Goal: Task Accomplishment & Management: Use online tool/utility

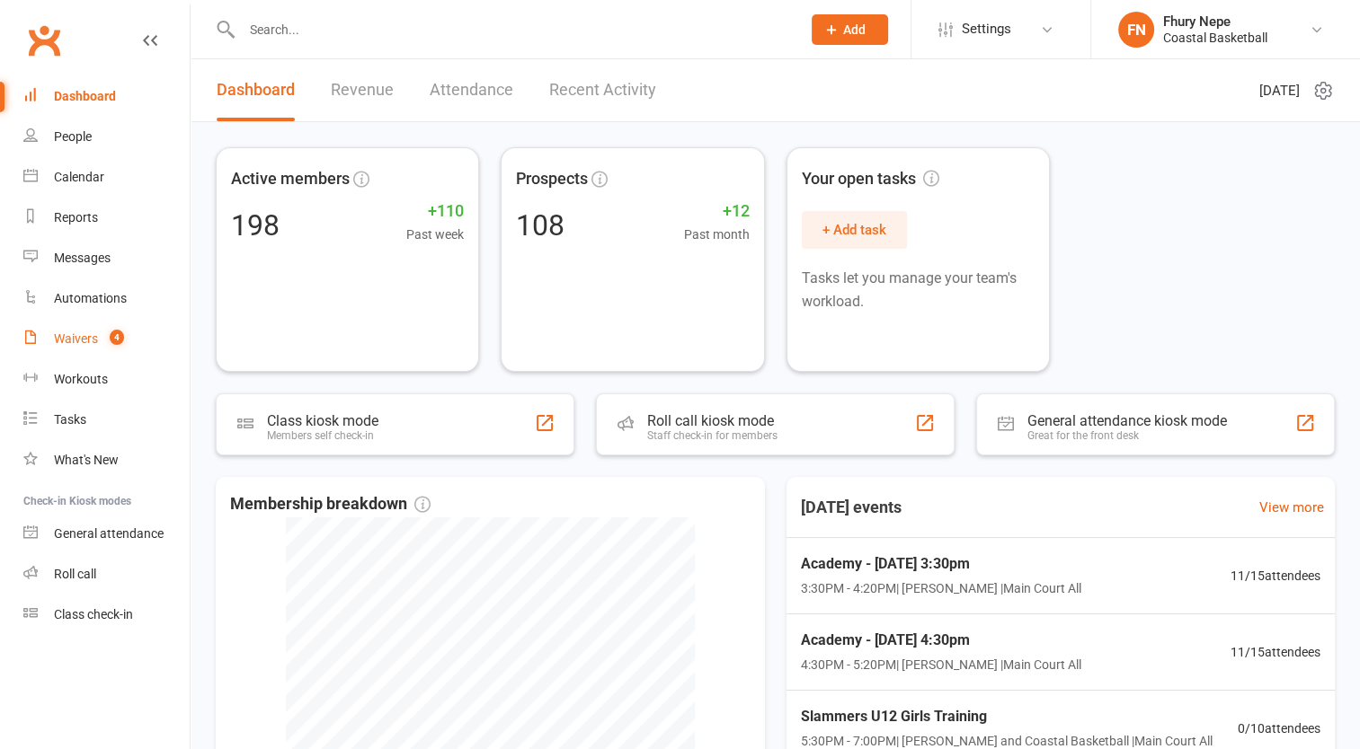
click at [135, 357] on link "Waivers 4" at bounding box center [106, 339] width 166 height 40
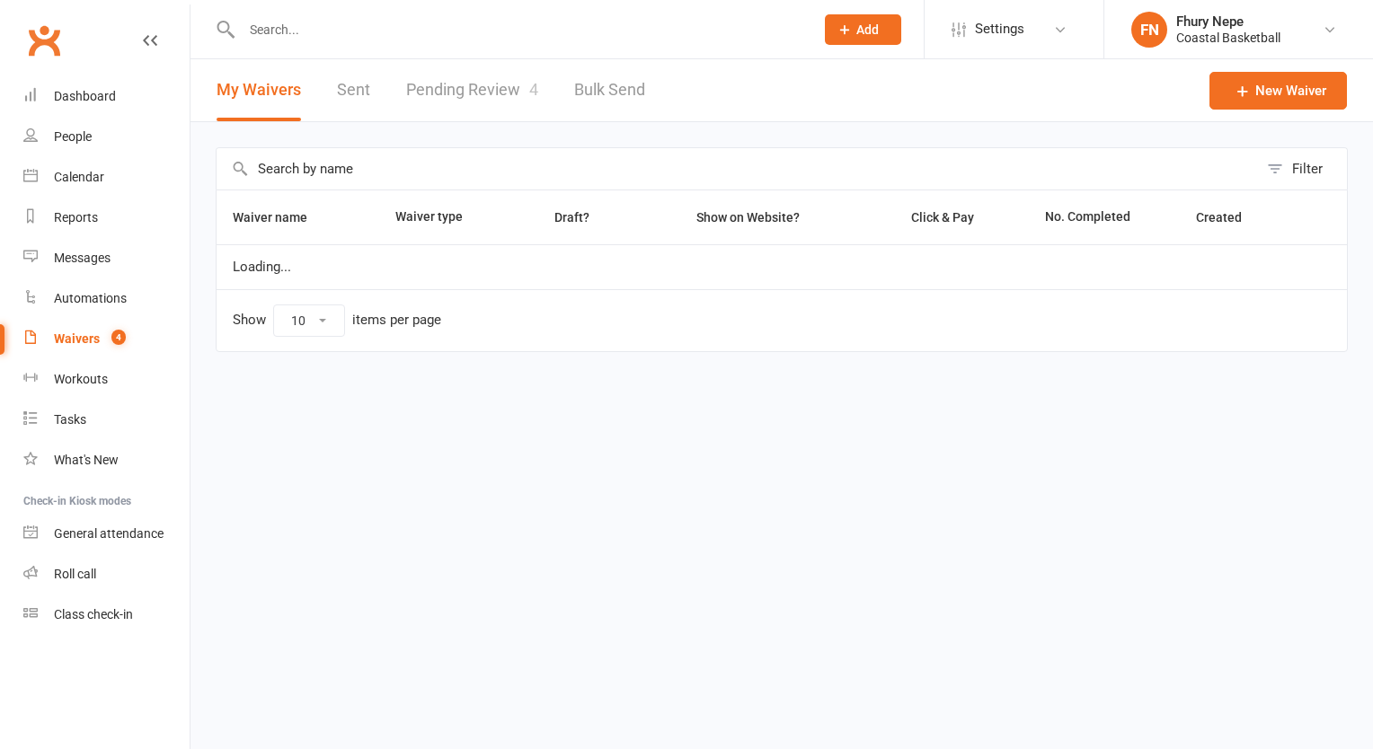
select select "100"
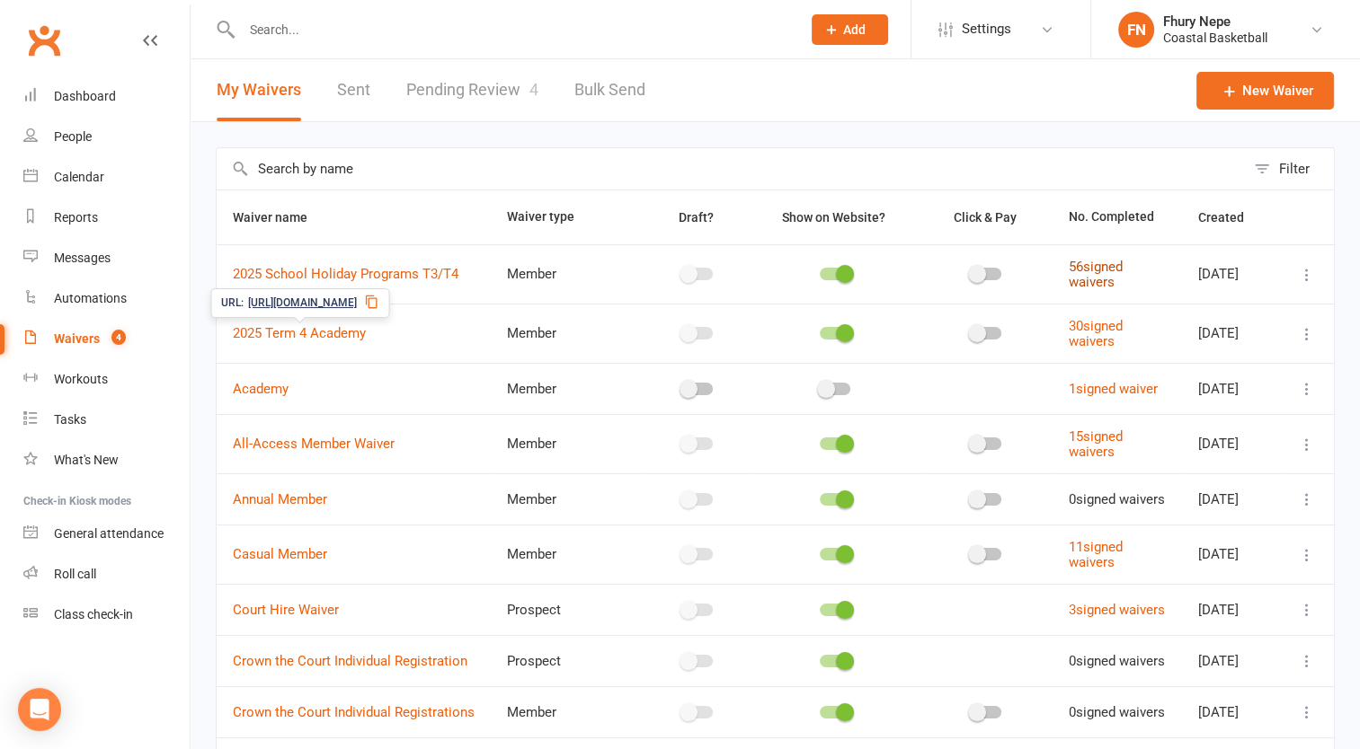
click at [1093, 267] on link "56 signed waivers" at bounding box center [1095, 274] width 54 height 31
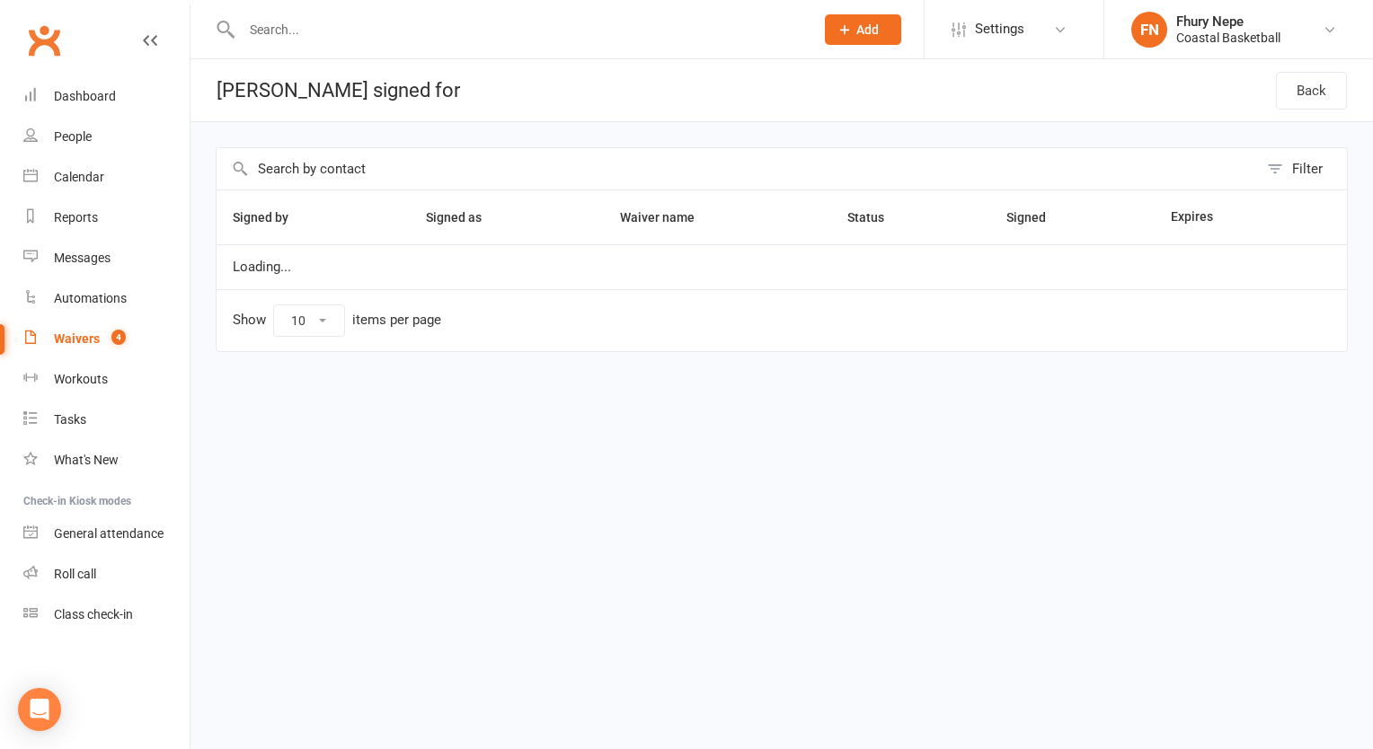
select select "100"
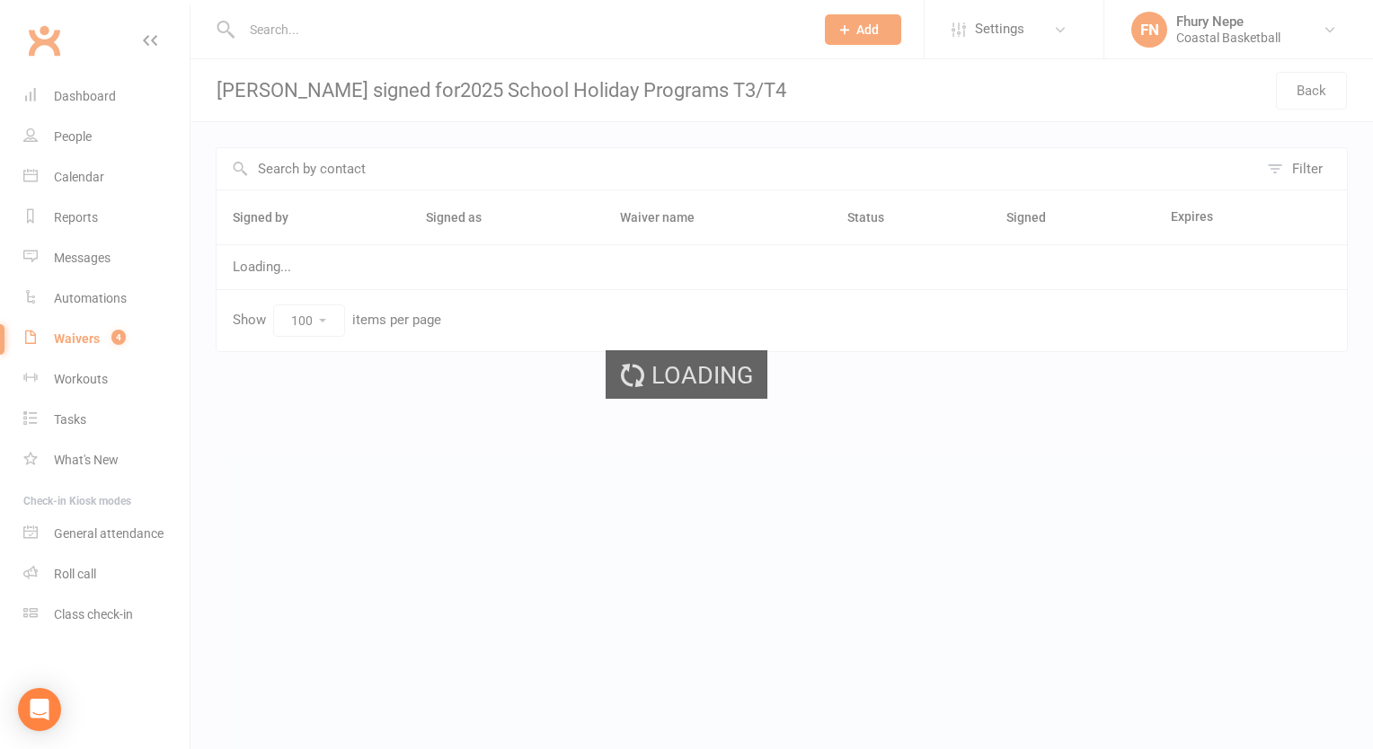
drag, startPoint x: 939, startPoint y: 669, endPoint x: 958, endPoint y: 667, distance: 19.0
click at [939, 669] on div "Loading" at bounding box center [686, 374] width 1373 height 749
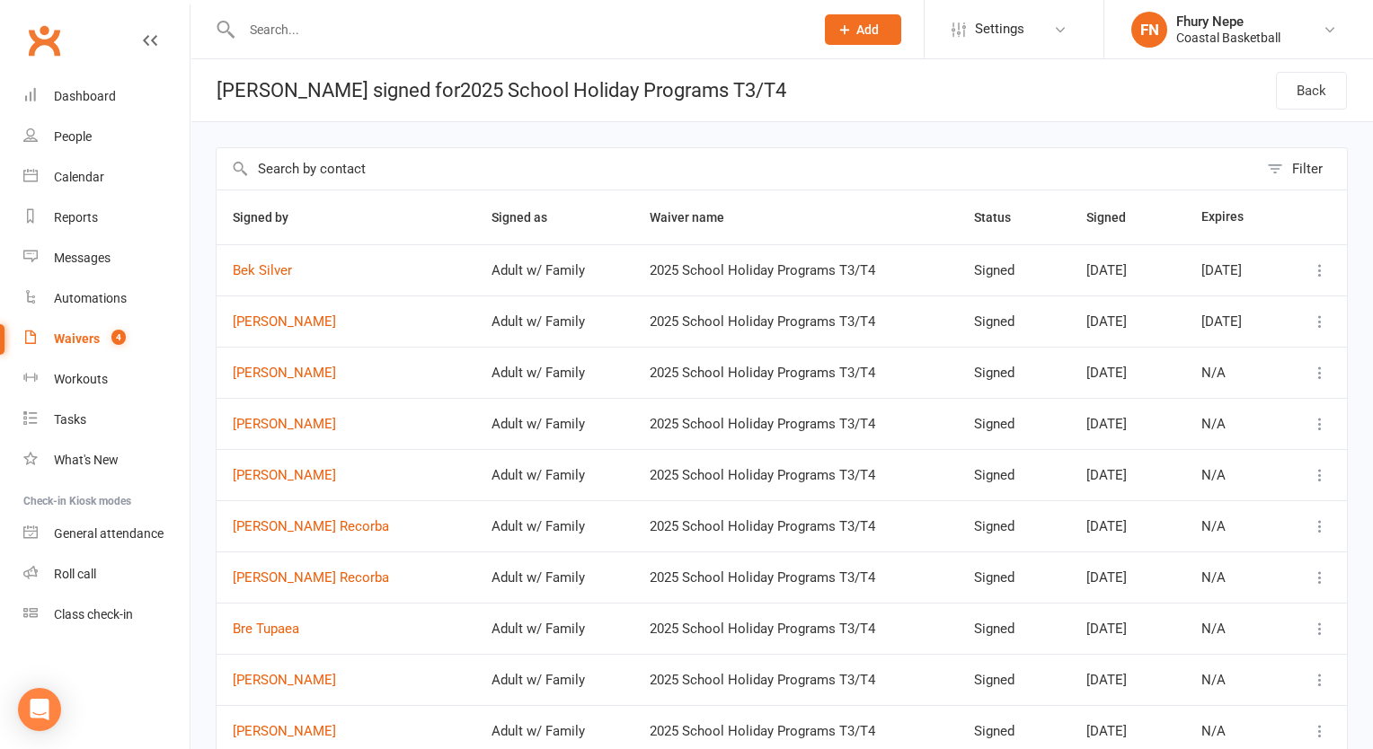
select select "100"
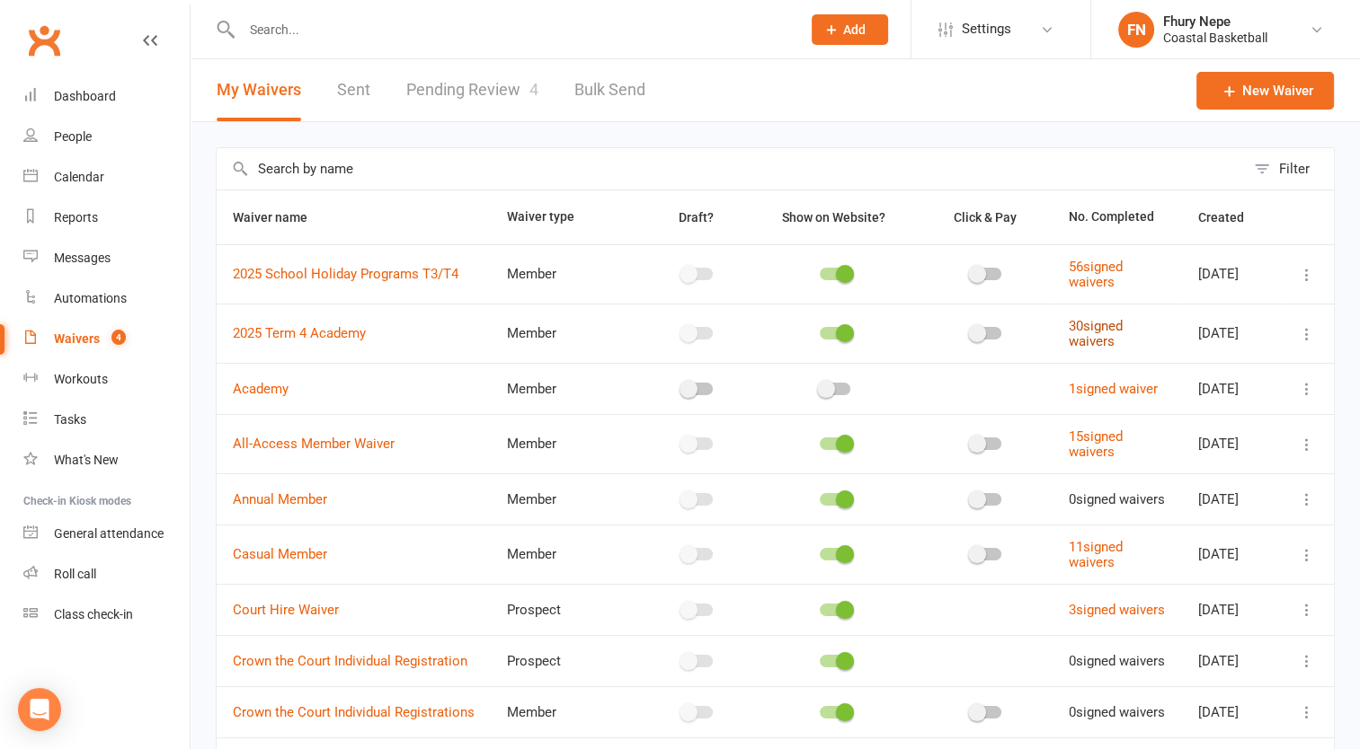
click at [1068, 336] on link "30 signed waivers" at bounding box center [1095, 333] width 54 height 31
select select "100"
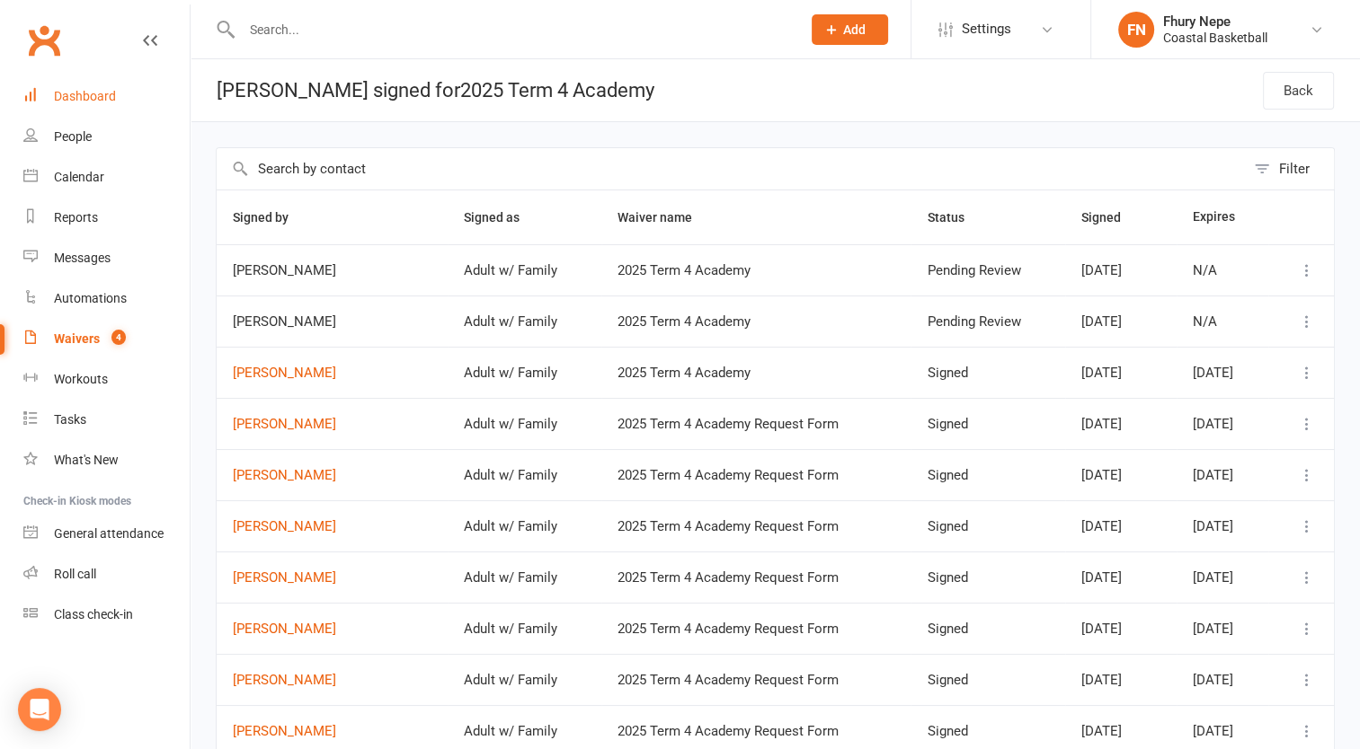
click at [87, 104] on link "Dashboard" at bounding box center [106, 96] width 166 height 40
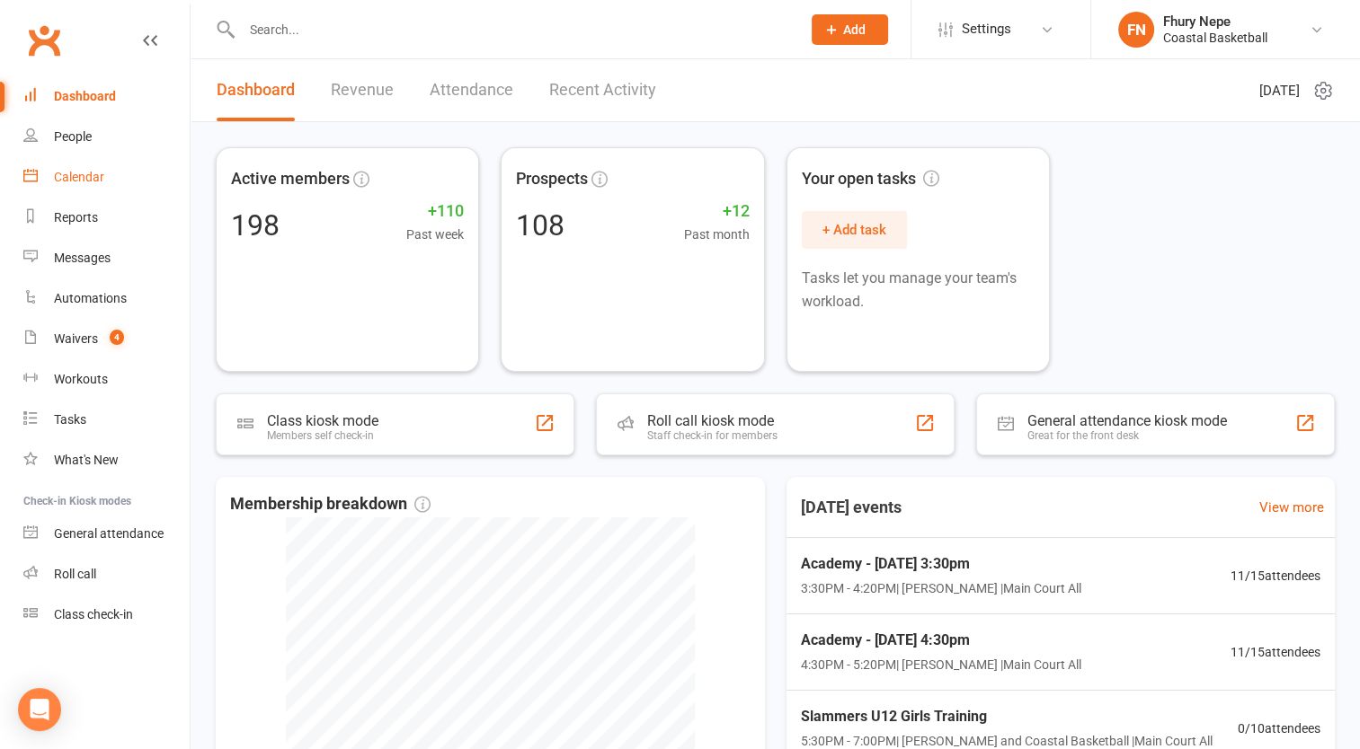
click at [85, 176] on div "Calendar" at bounding box center [79, 177] width 50 height 14
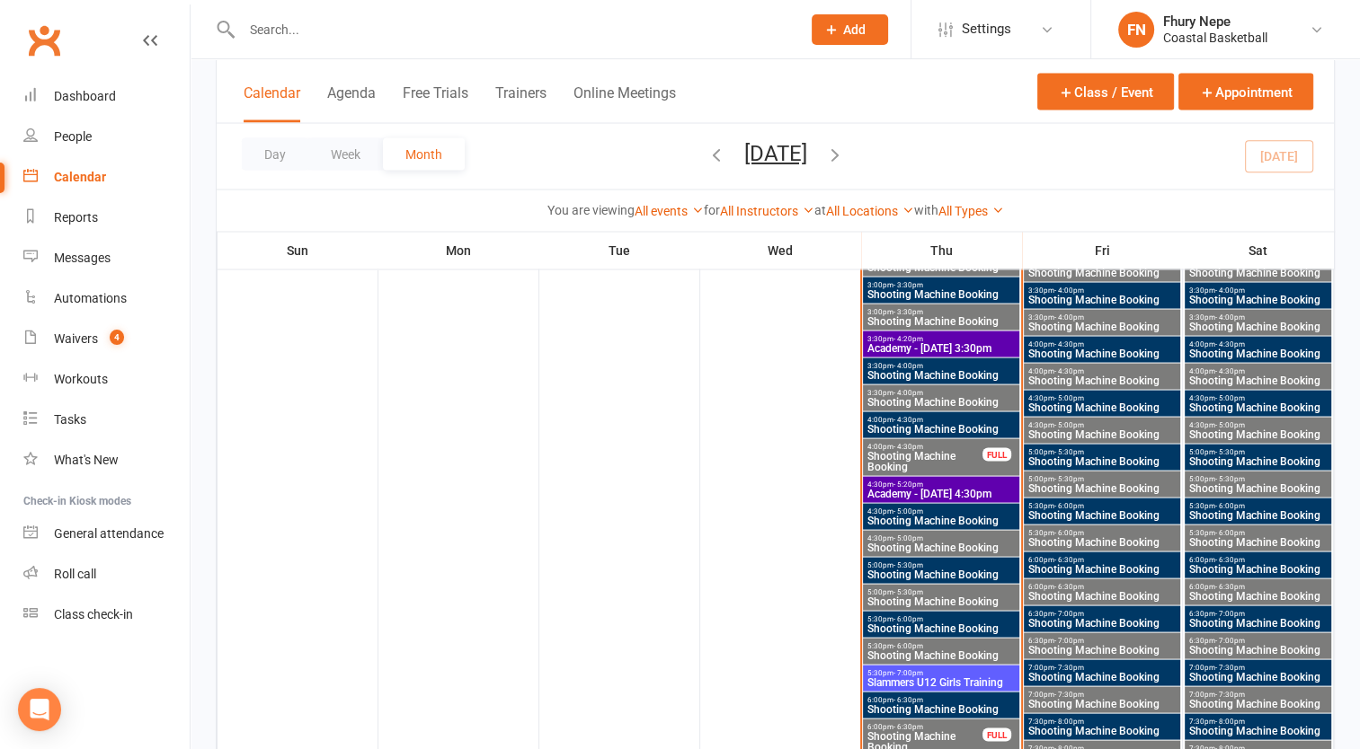
scroll to position [3325, 0]
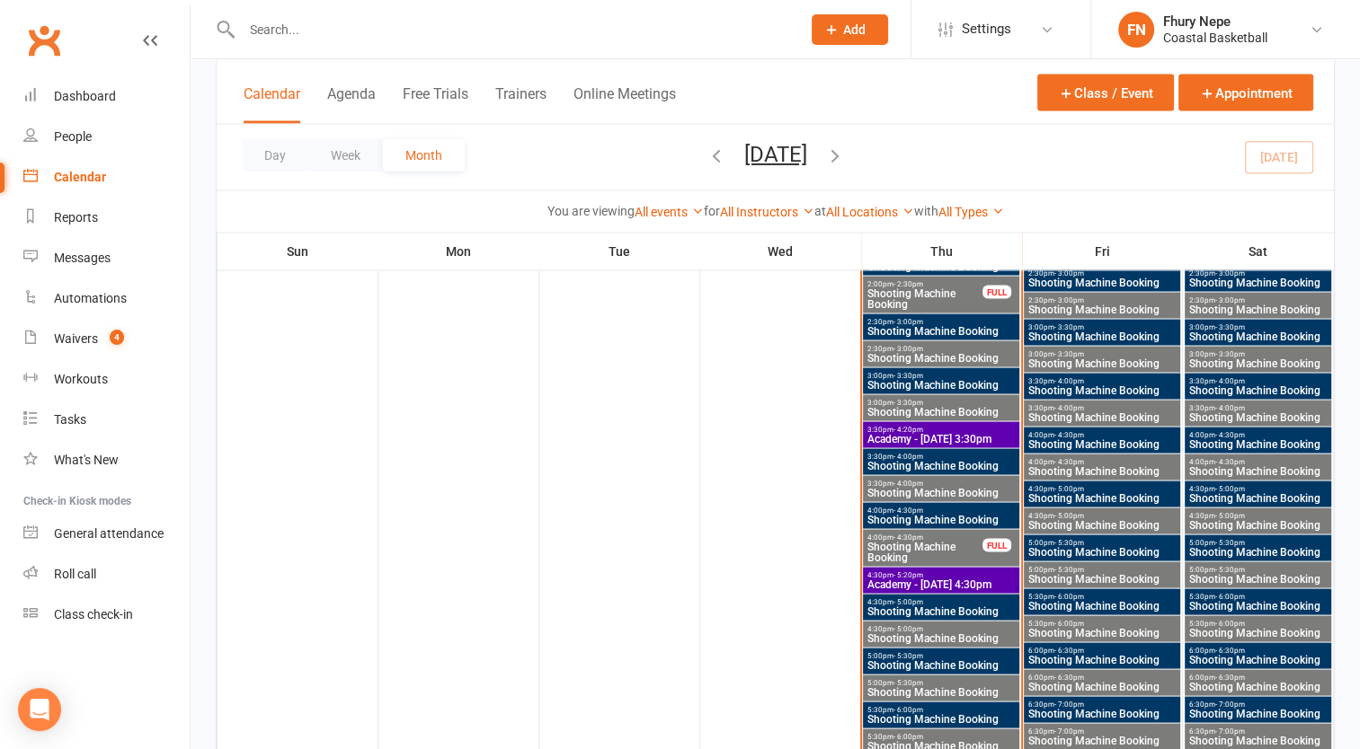
click at [956, 288] on span "Shooting Machine Booking" at bounding box center [924, 299] width 117 height 22
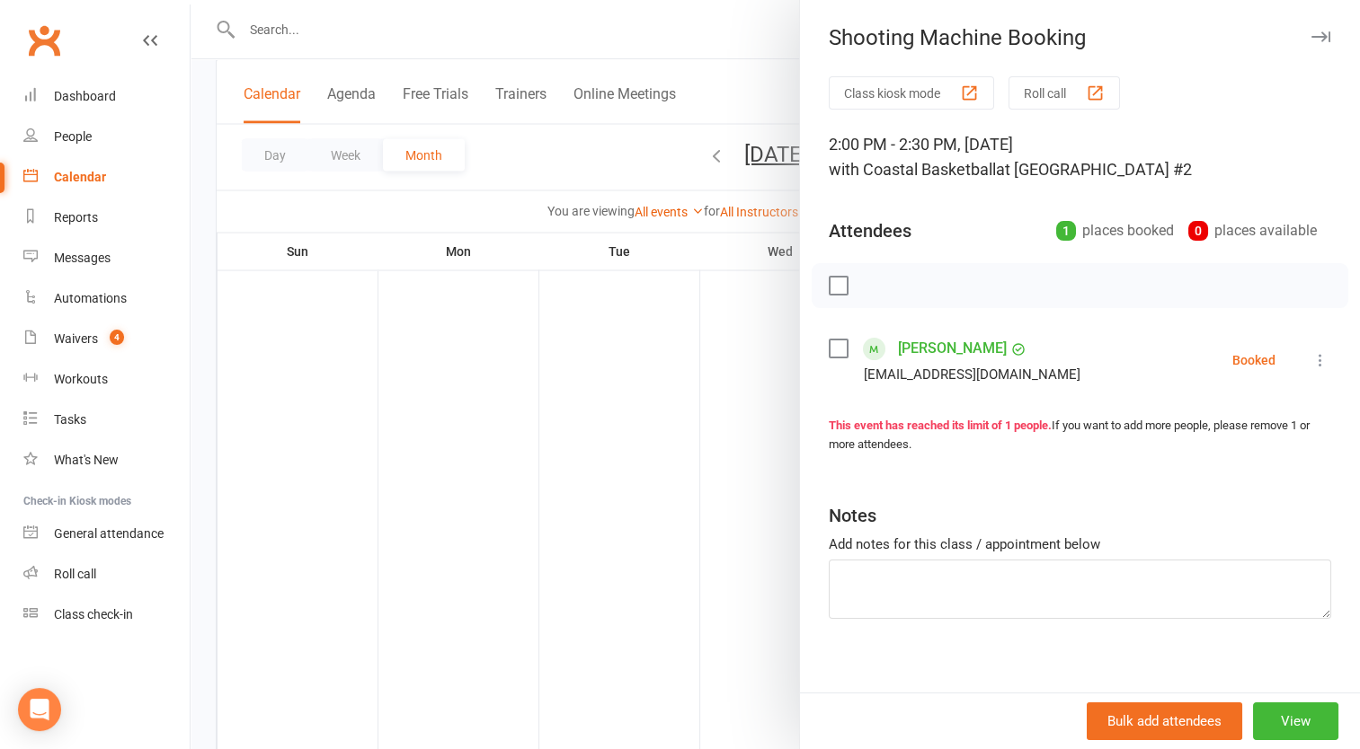
click at [636, 318] on div at bounding box center [775, 374] width 1169 height 749
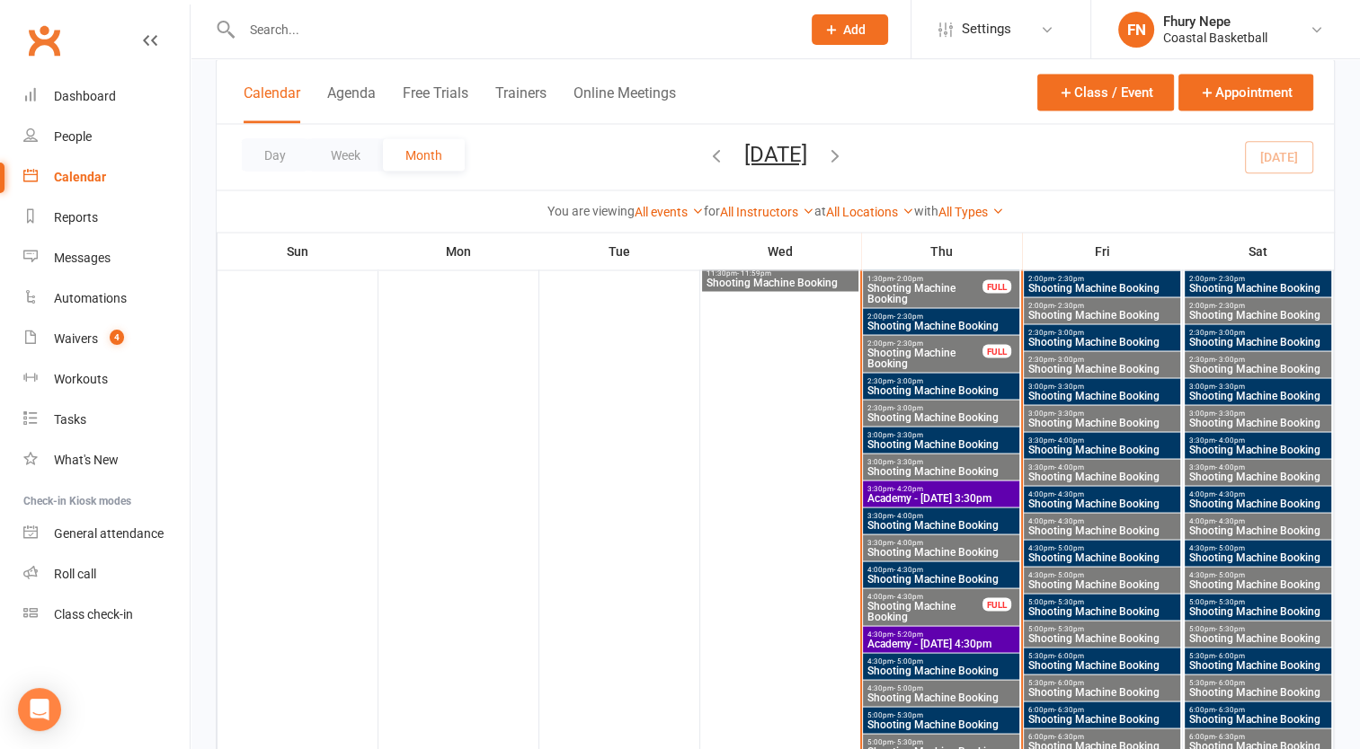
scroll to position [3235, 0]
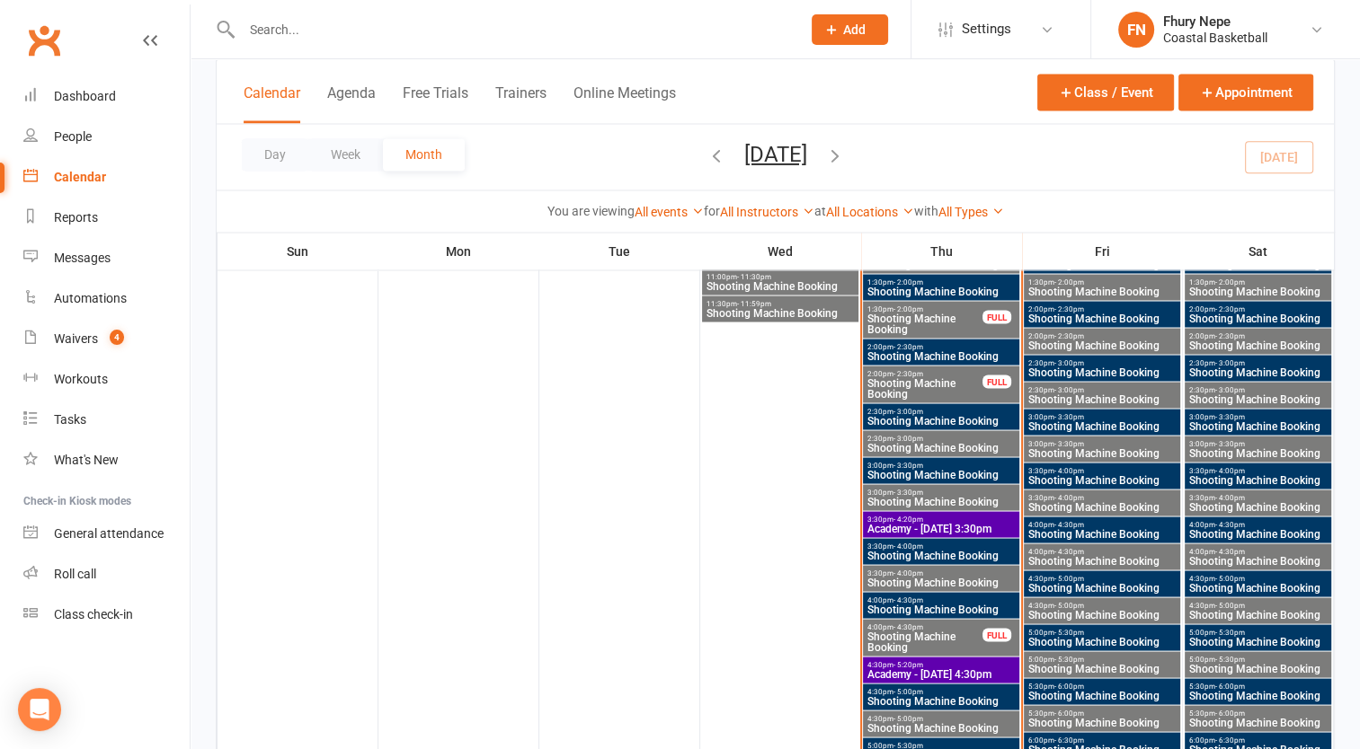
click at [953, 324] on span "Shooting Machine Booking" at bounding box center [924, 324] width 117 height 22
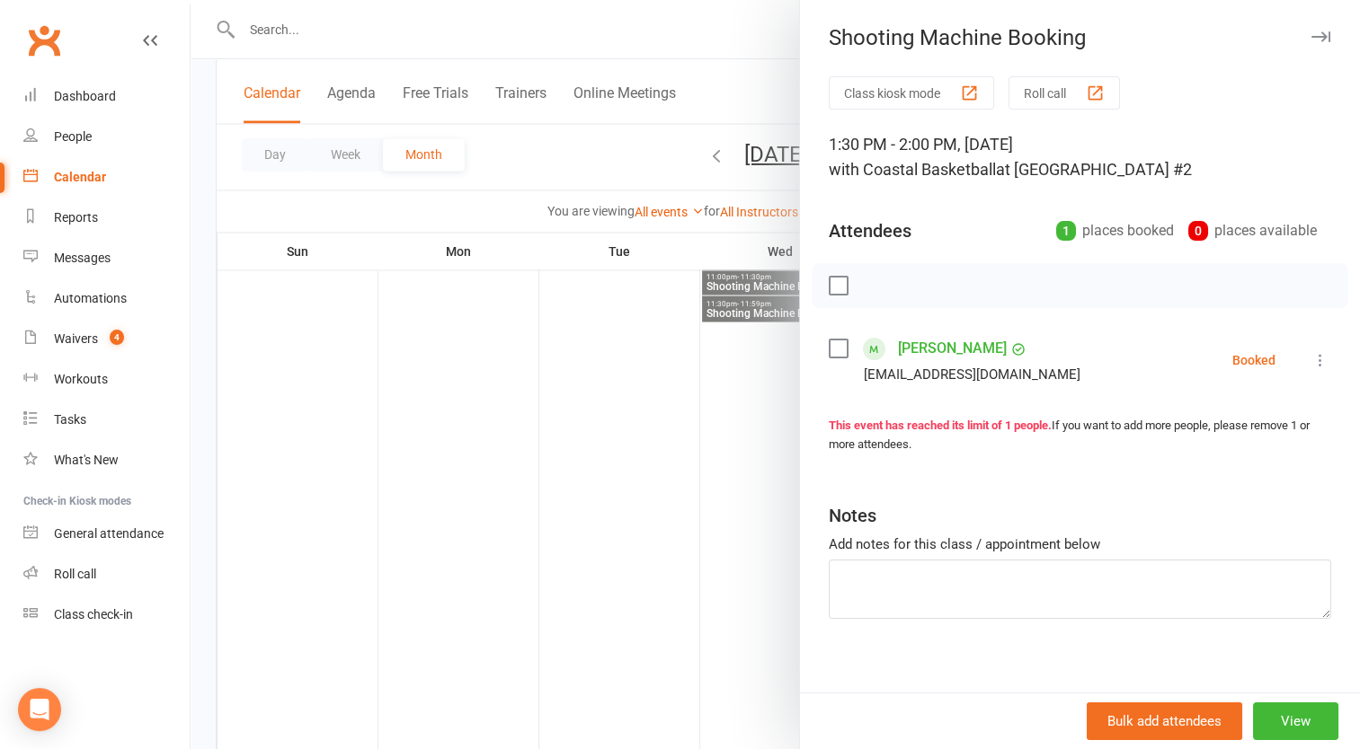
click at [732, 379] on div at bounding box center [775, 374] width 1169 height 749
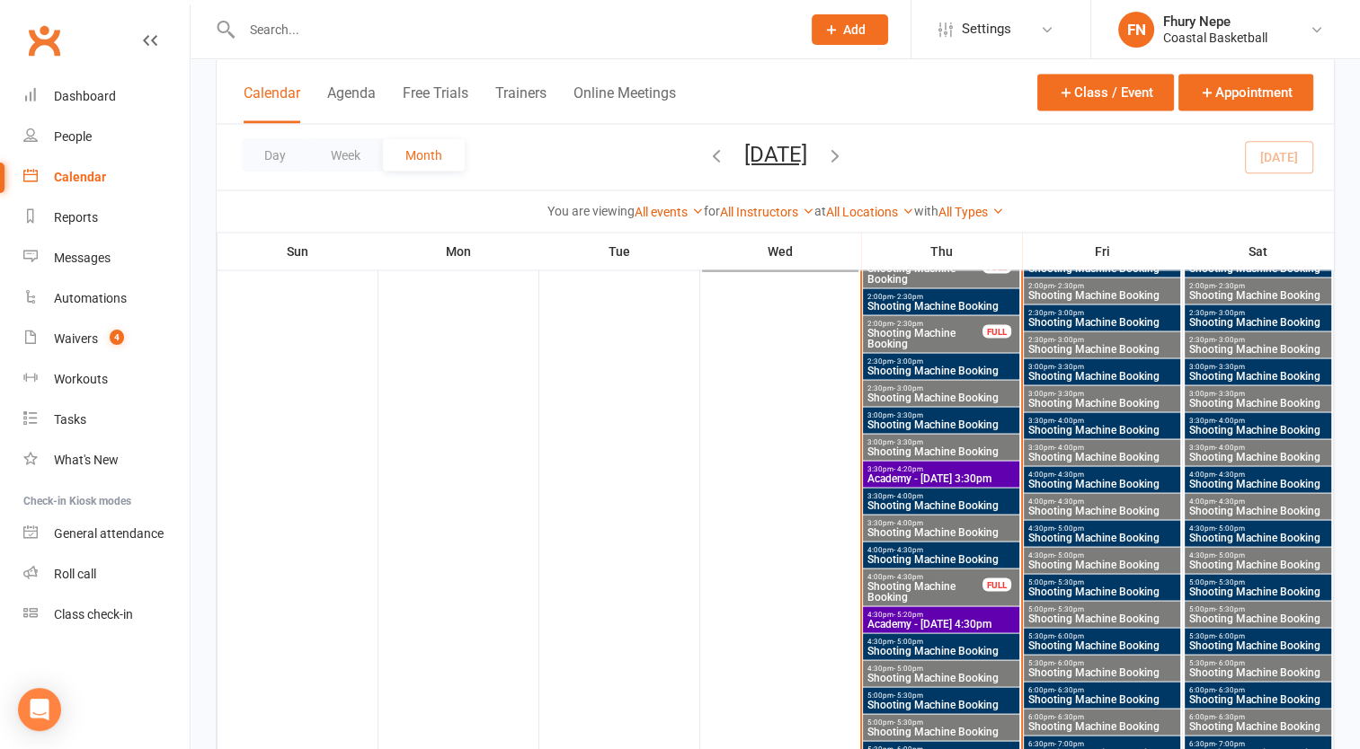
scroll to position [3325, 0]
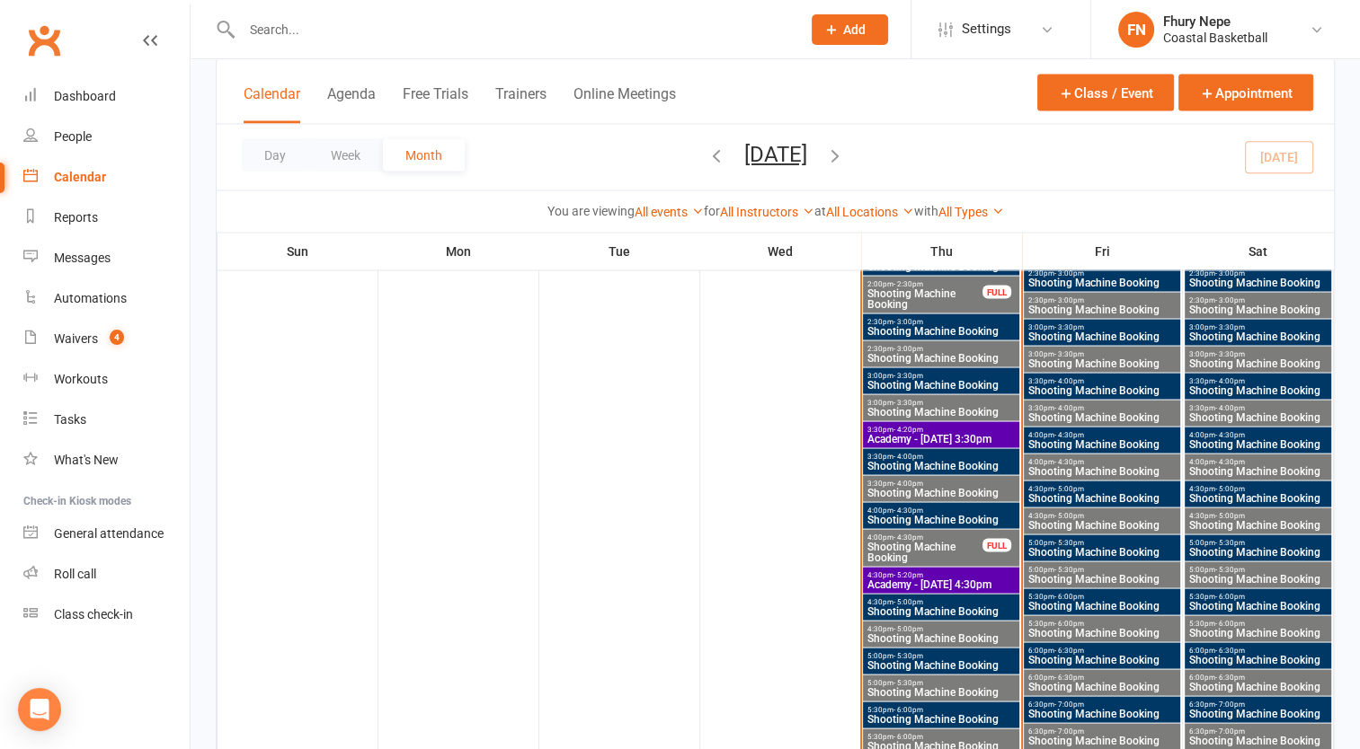
click at [918, 430] on span "- 4:20pm" at bounding box center [908, 429] width 30 height 8
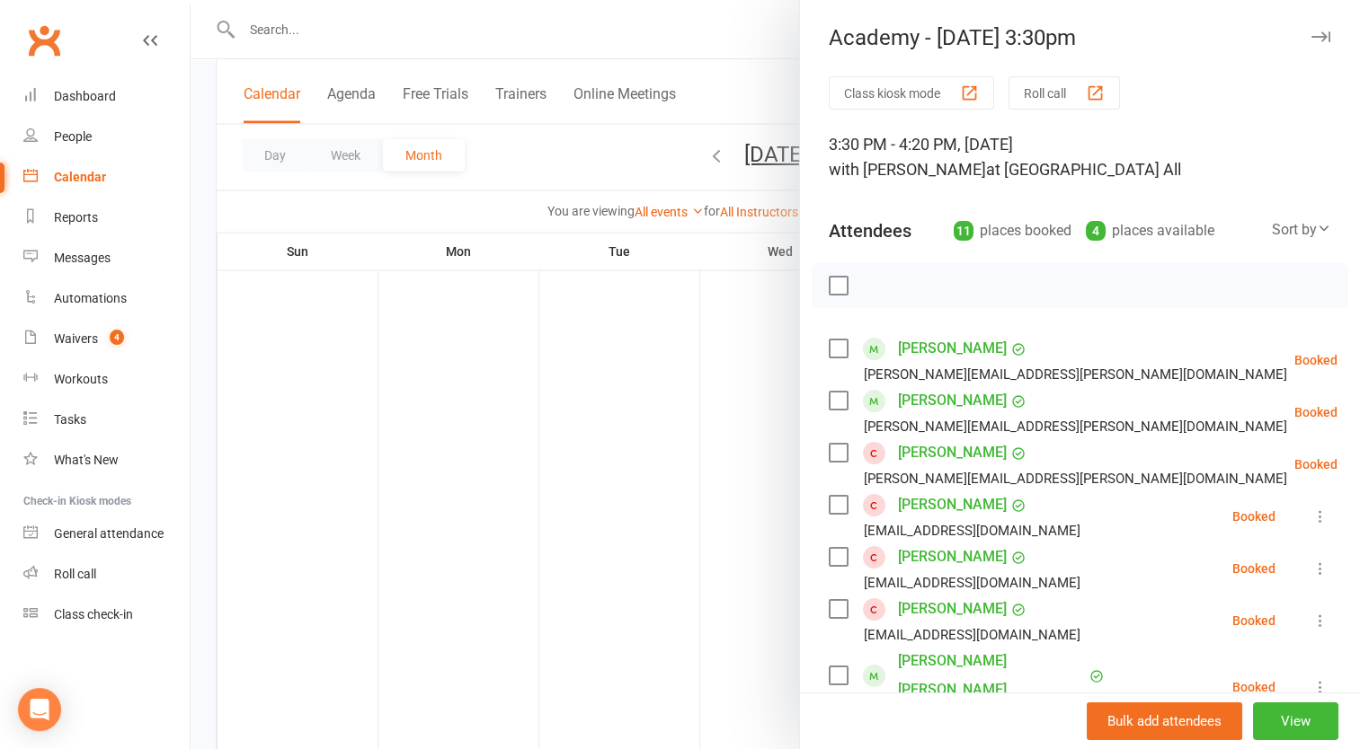
scroll to position [0, 0]
click at [1173, 175] on div "3:30 PM - 4:20 PM, Thursday, September, 11, 2025 with Manyiel Wugol at Main Cou…" at bounding box center [1080, 157] width 502 height 50
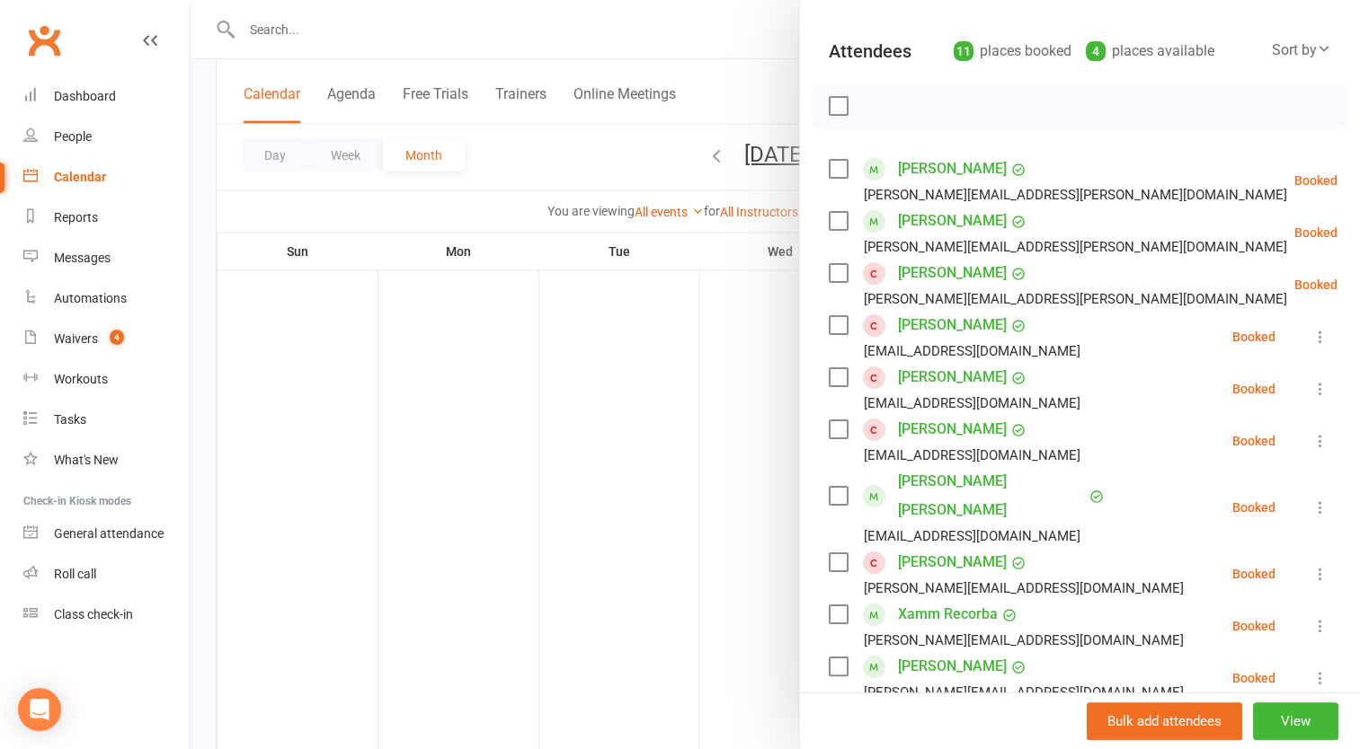
scroll to position [270, 0]
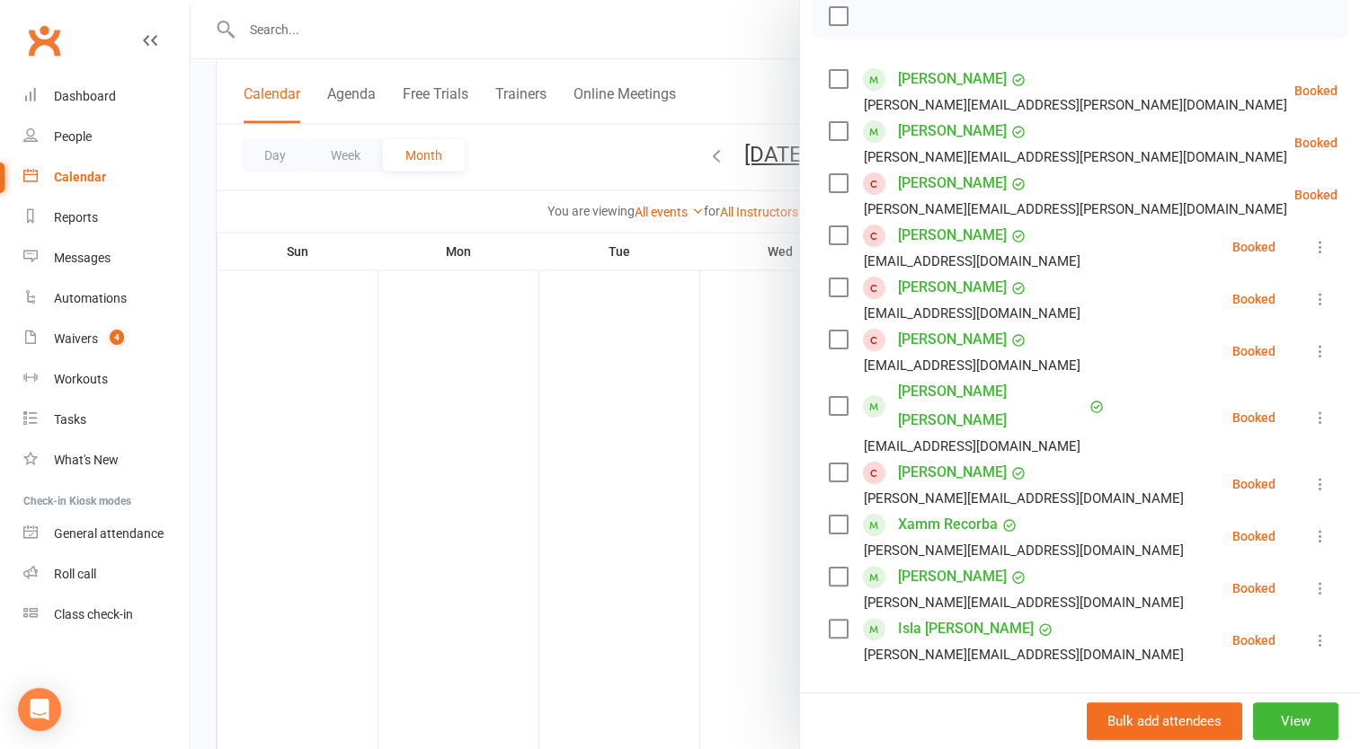
click at [733, 362] on div at bounding box center [775, 374] width 1169 height 749
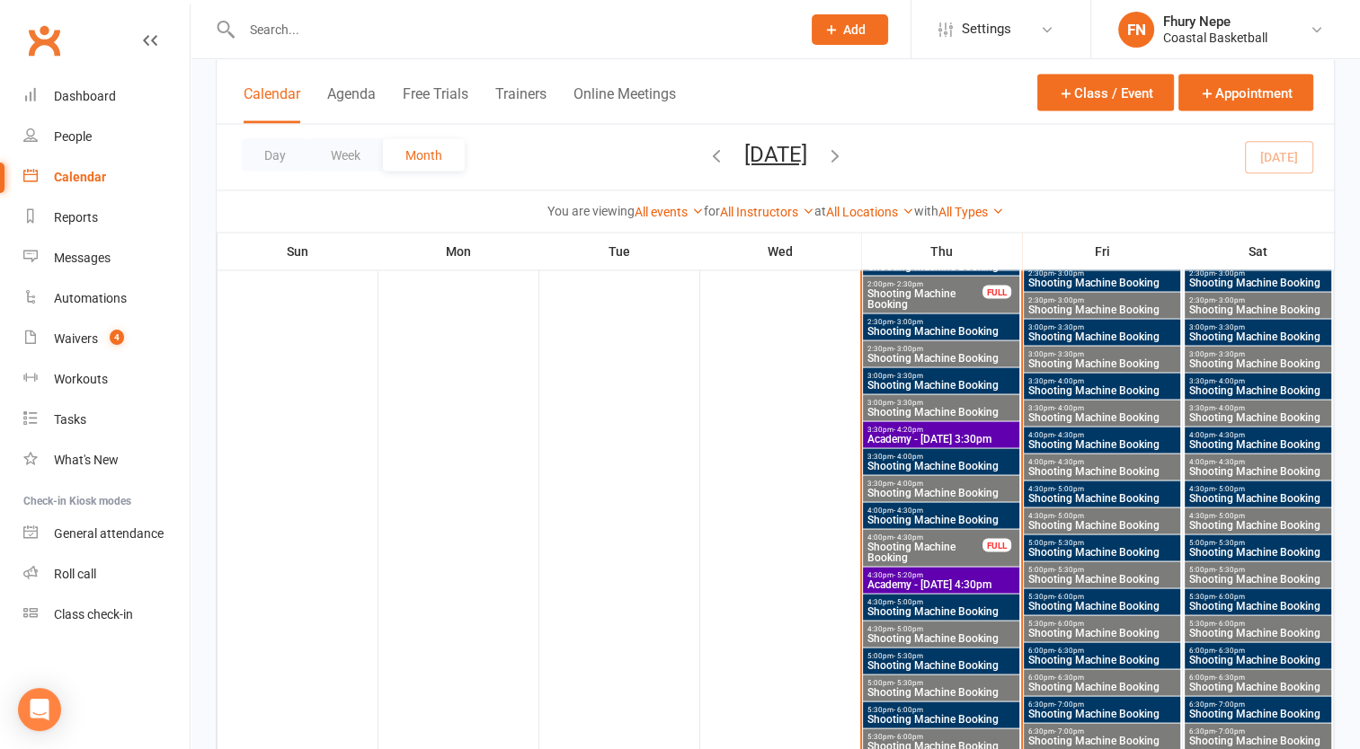
click at [938, 579] on span "Academy - [DATE] 4:30pm" at bounding box center [940, 584] width 149 height 11
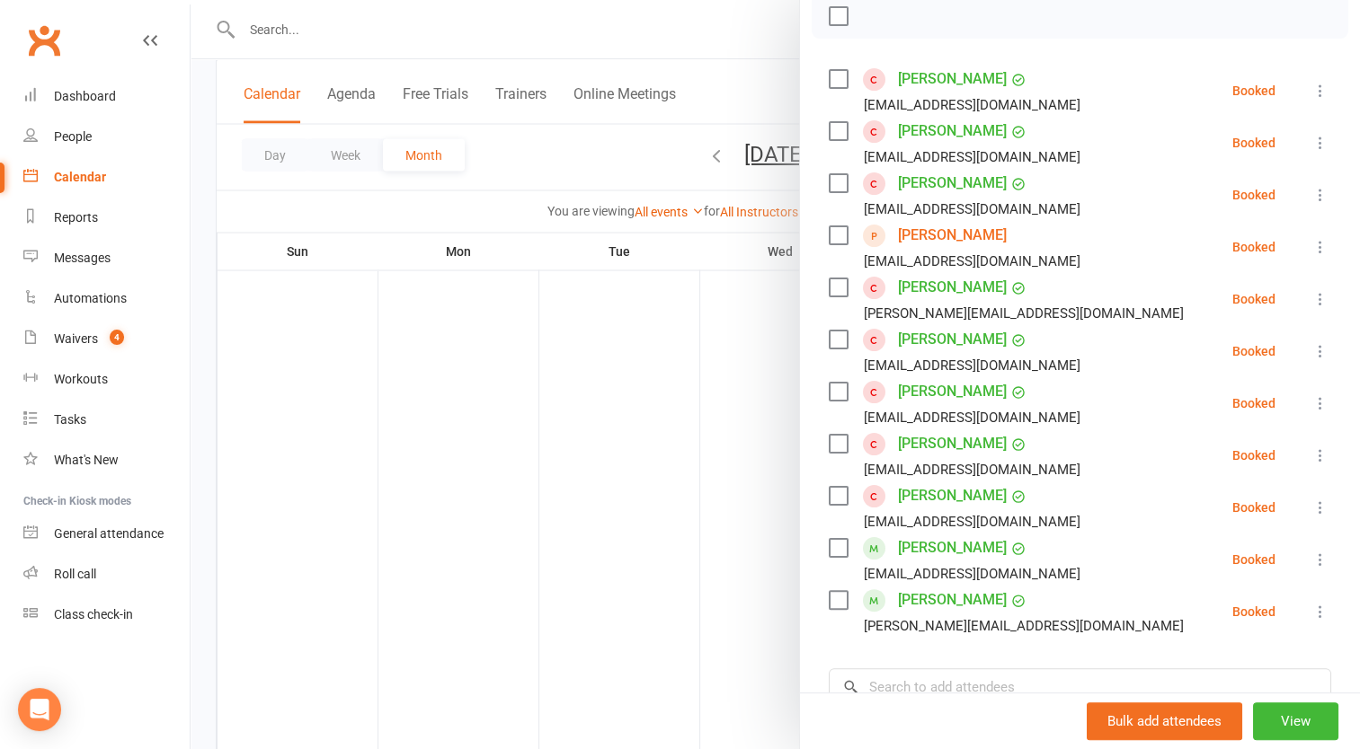
click at [696, 552] on div at bounding box center [775, 374] width 1169 height 749
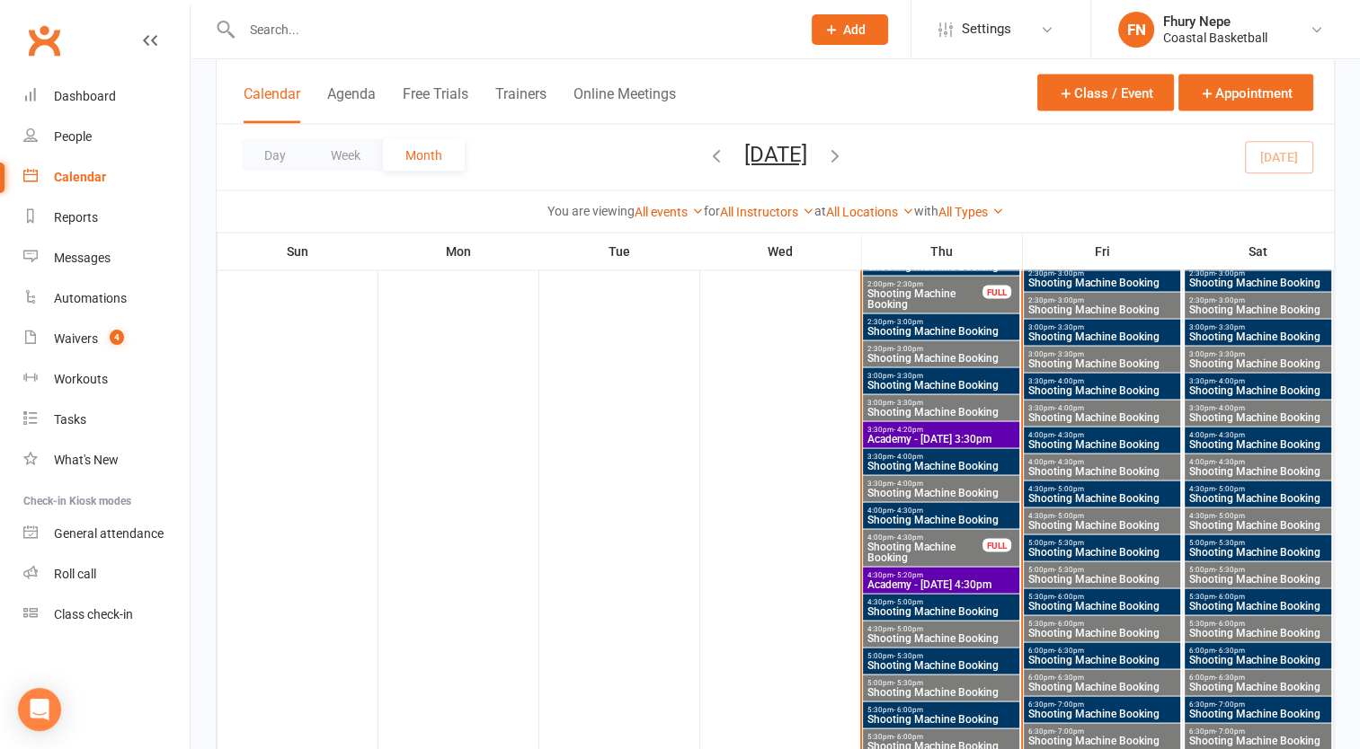
click at [908, 433] on span "Academy - [DATE] 3:30pm" at bounding box center [940, 438] width 149 height 11
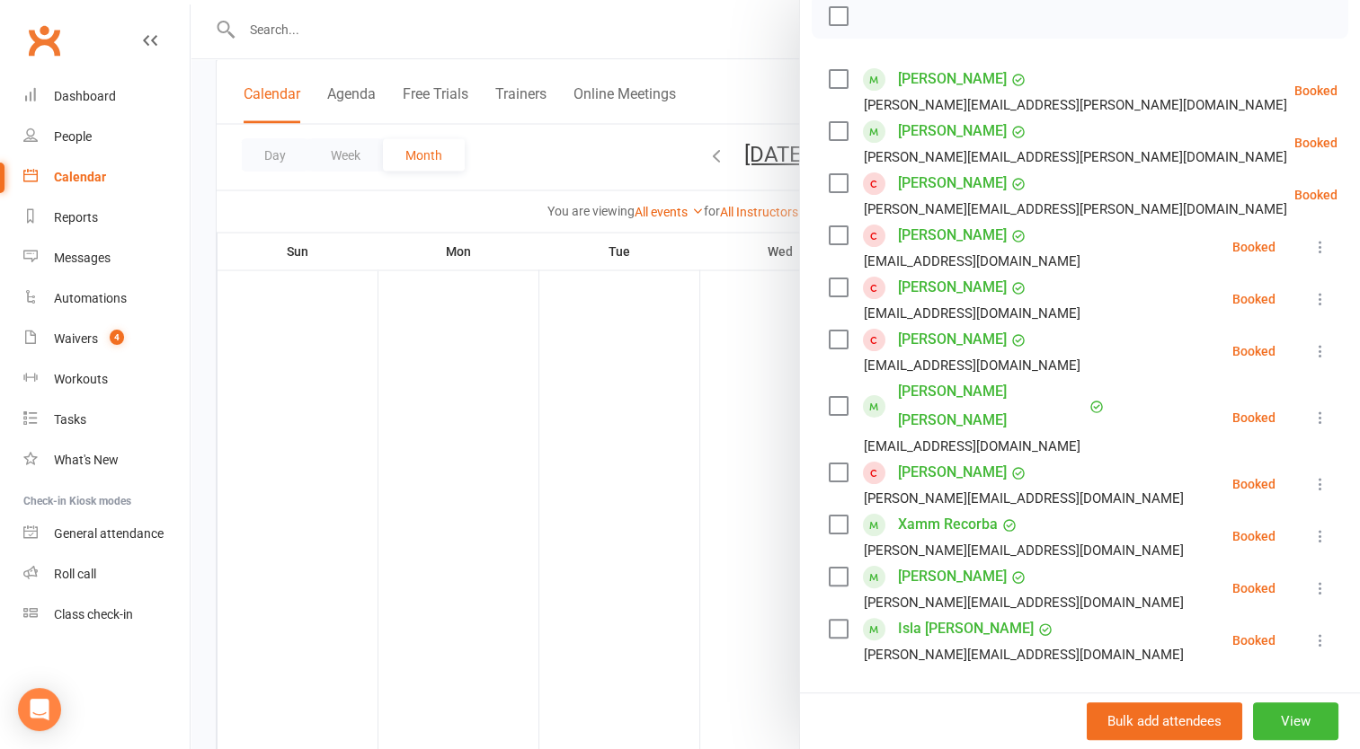
scroll to position [180, 0]
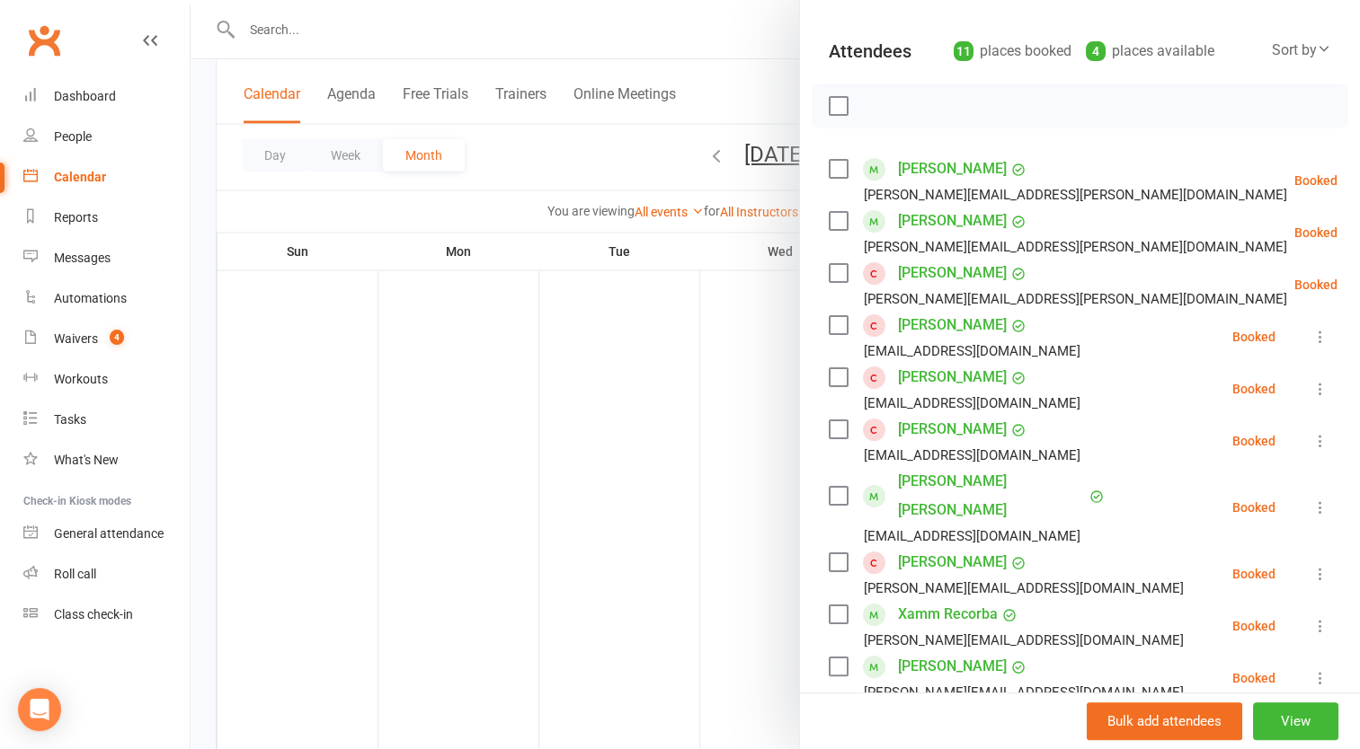
click at [664, 421] on div at bounding box center [775, 374] width 1169 height 749
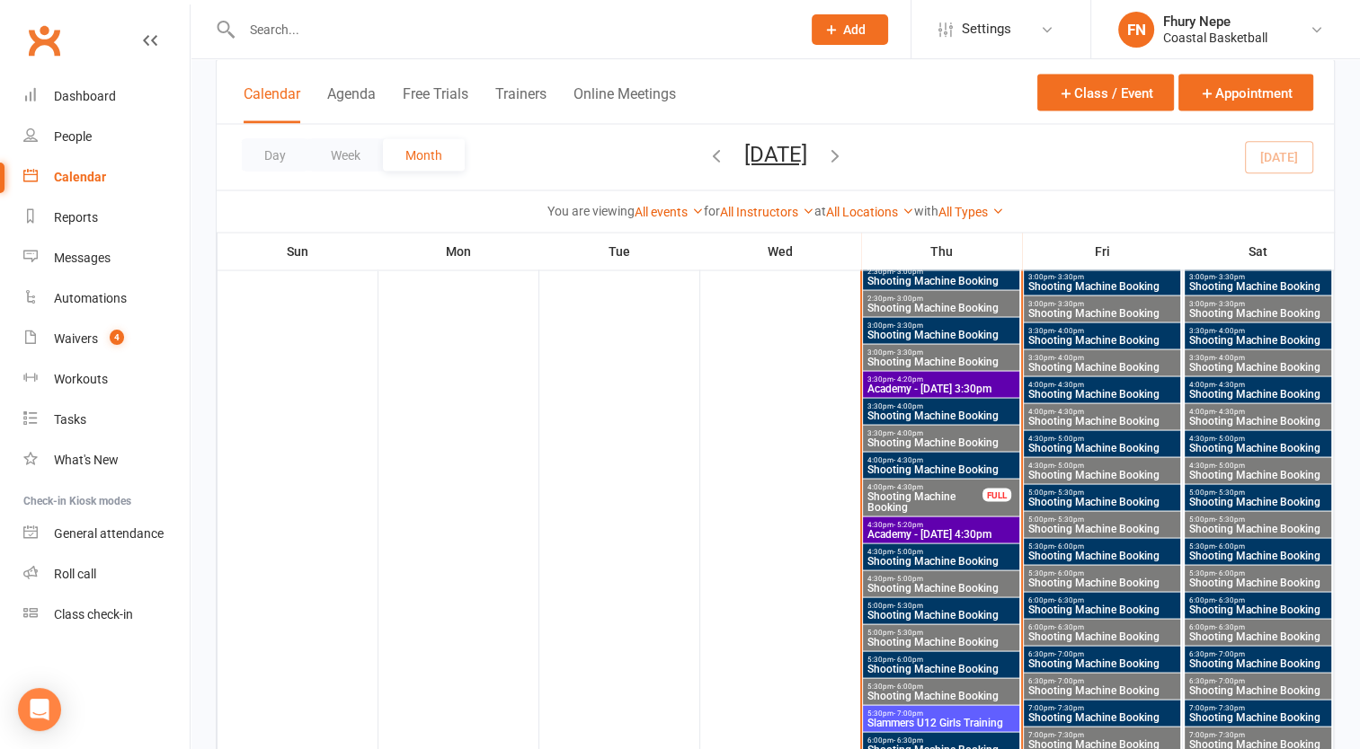
scroll to position [3415, 0]
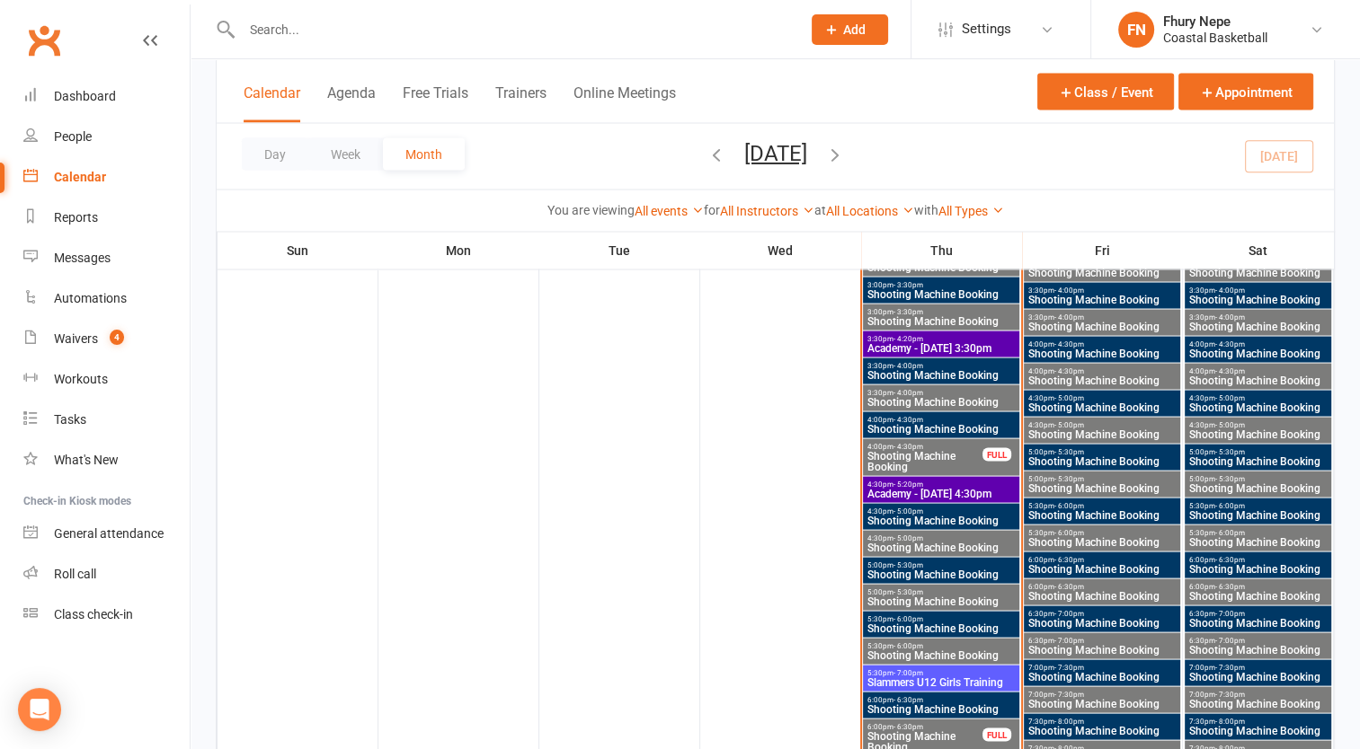
click at [913, 724] on span "- 6:30pm" at bounding box center [908, 727] width 30 height 8
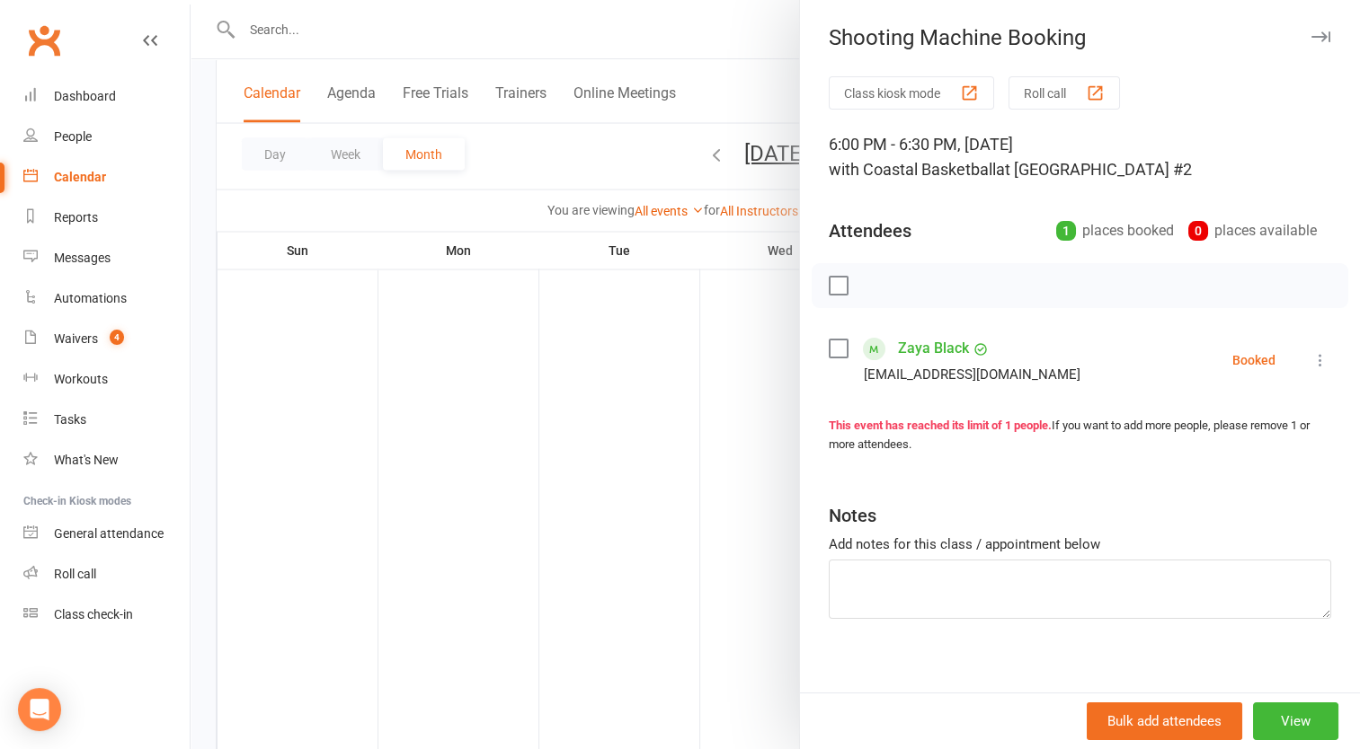
click at [726, 676] on div at bounding box center [775, 374] width 1169 height 749
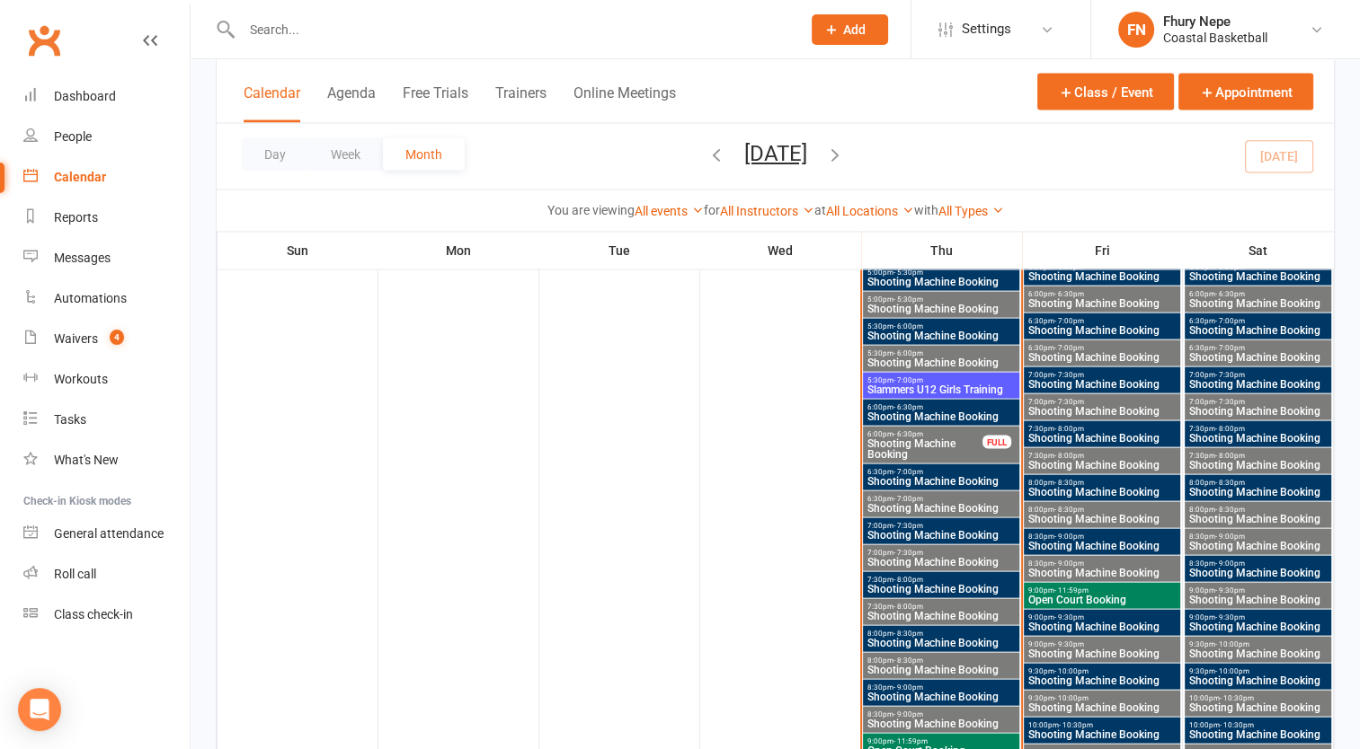
scroll to position [3505, 0]
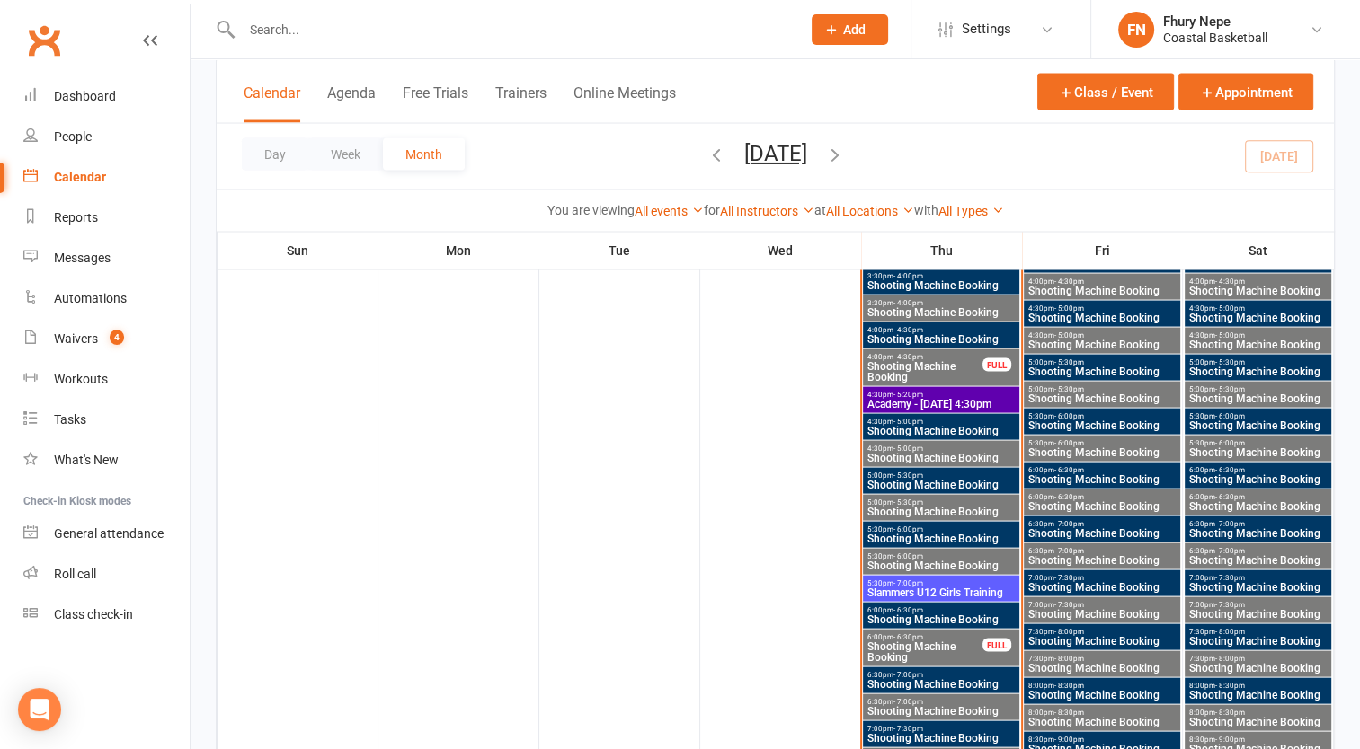
click at [924, 652] on span "Shooting Machine Booking" at bounding box center [924, 653] width 117 height 22
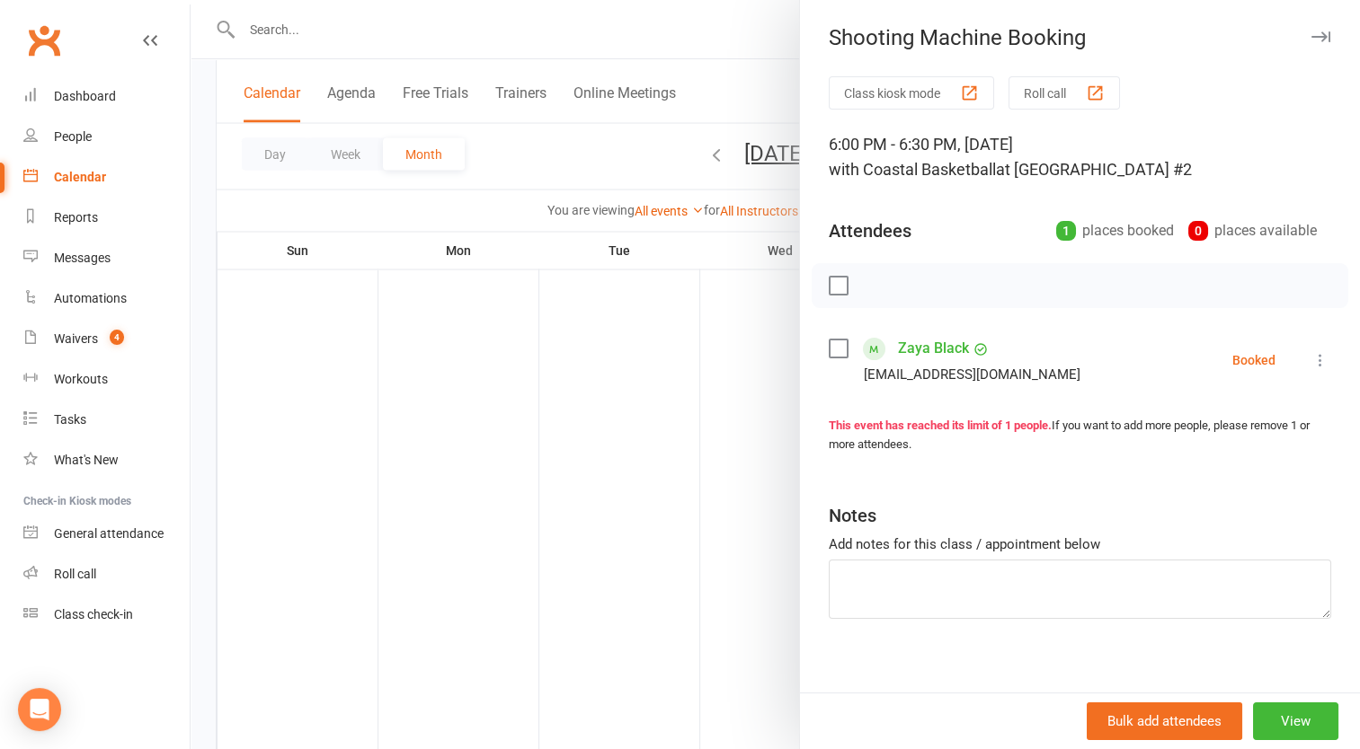
click at [536, 638] on div at bounding box center [775, 374] width 1169 height 749
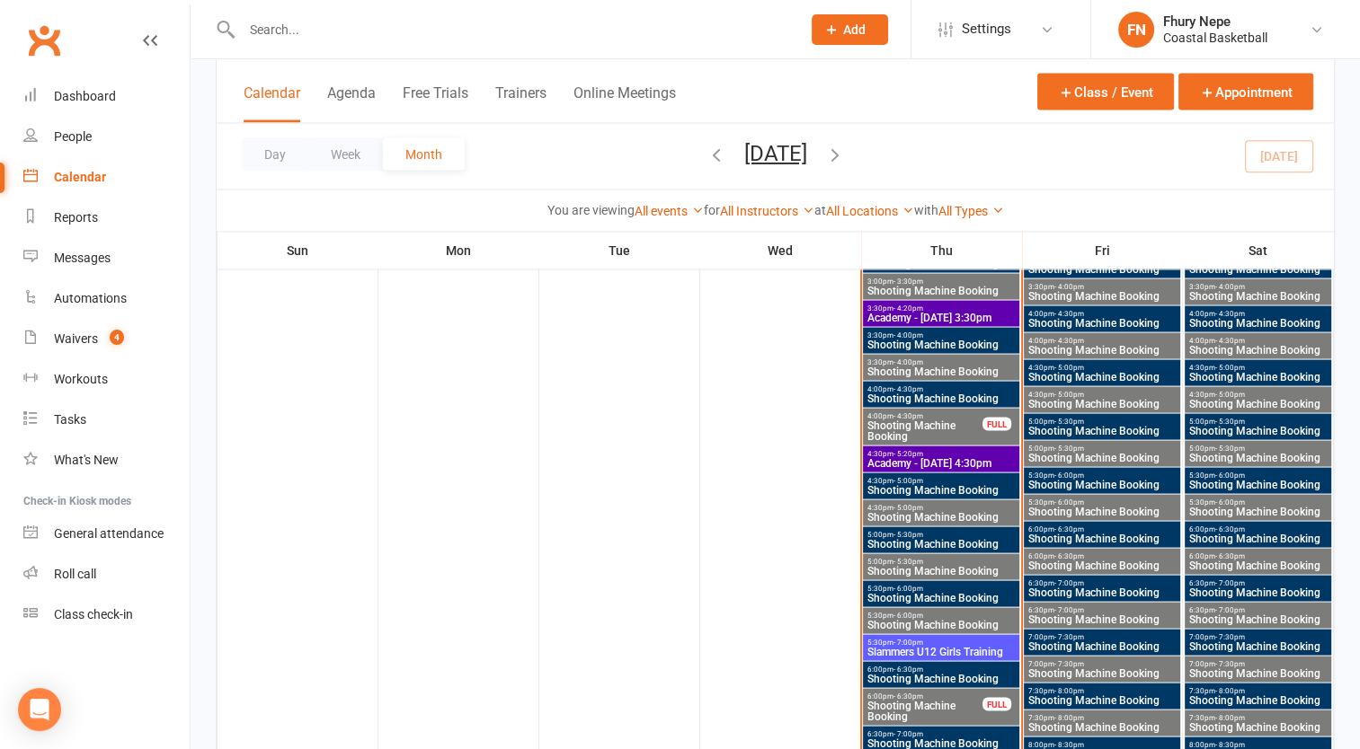
scroll to position [3415, 0]
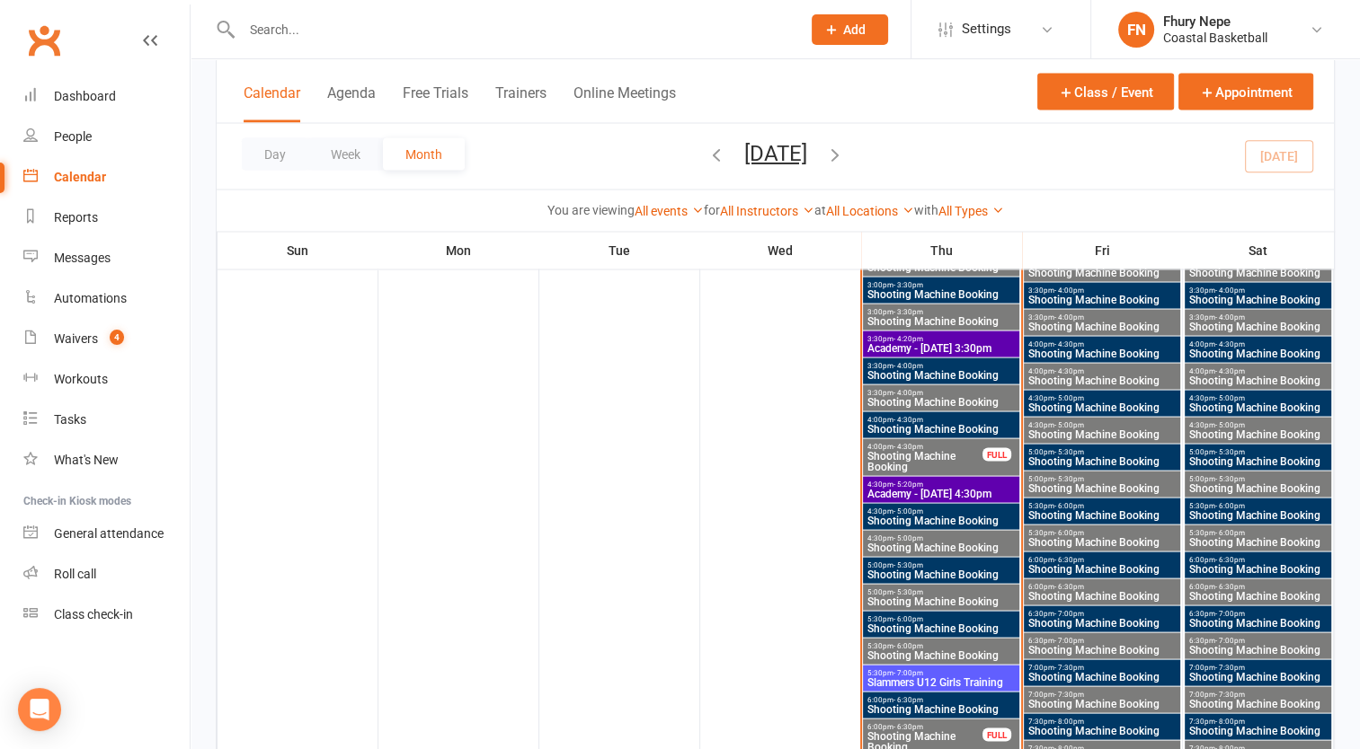
click at [909, 346] on span "Academy - [DATE] 3:30pm" at bounding box center [940, 348] width 149 height 11
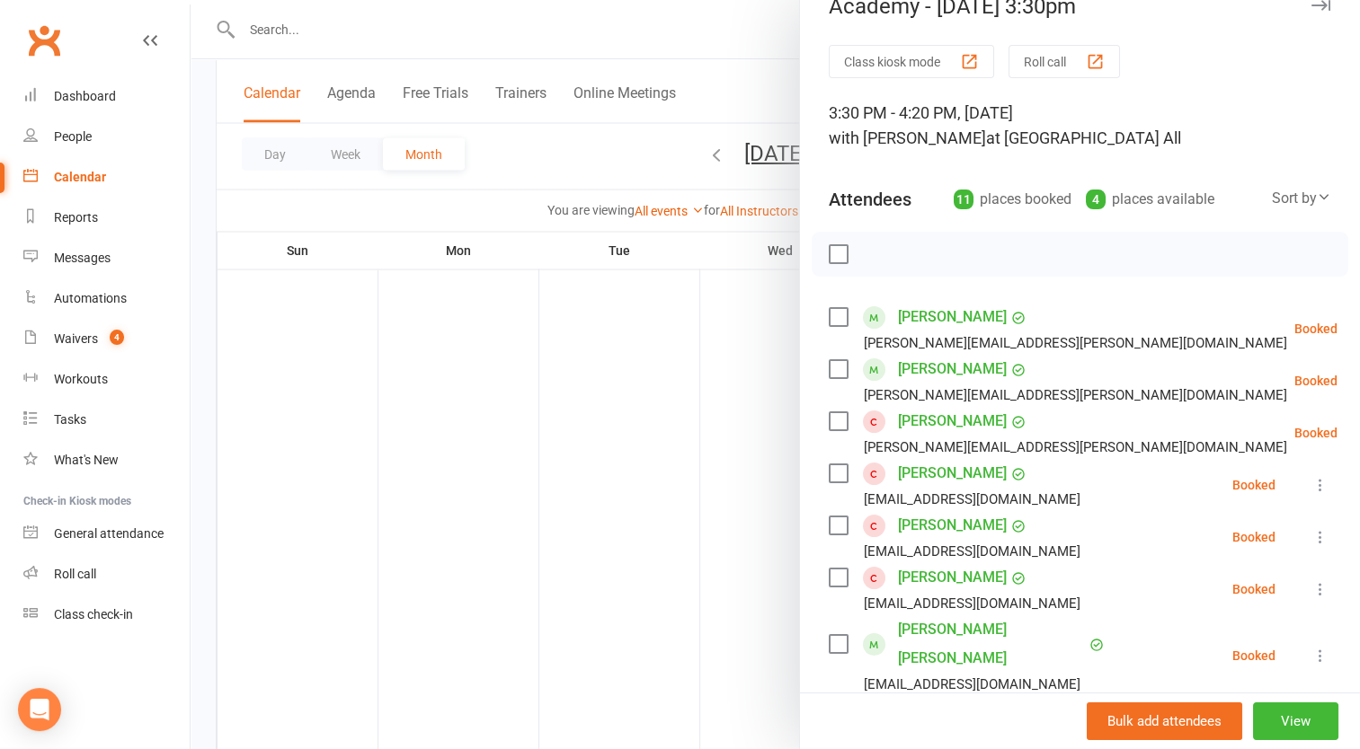
scroll to position [0, 0]
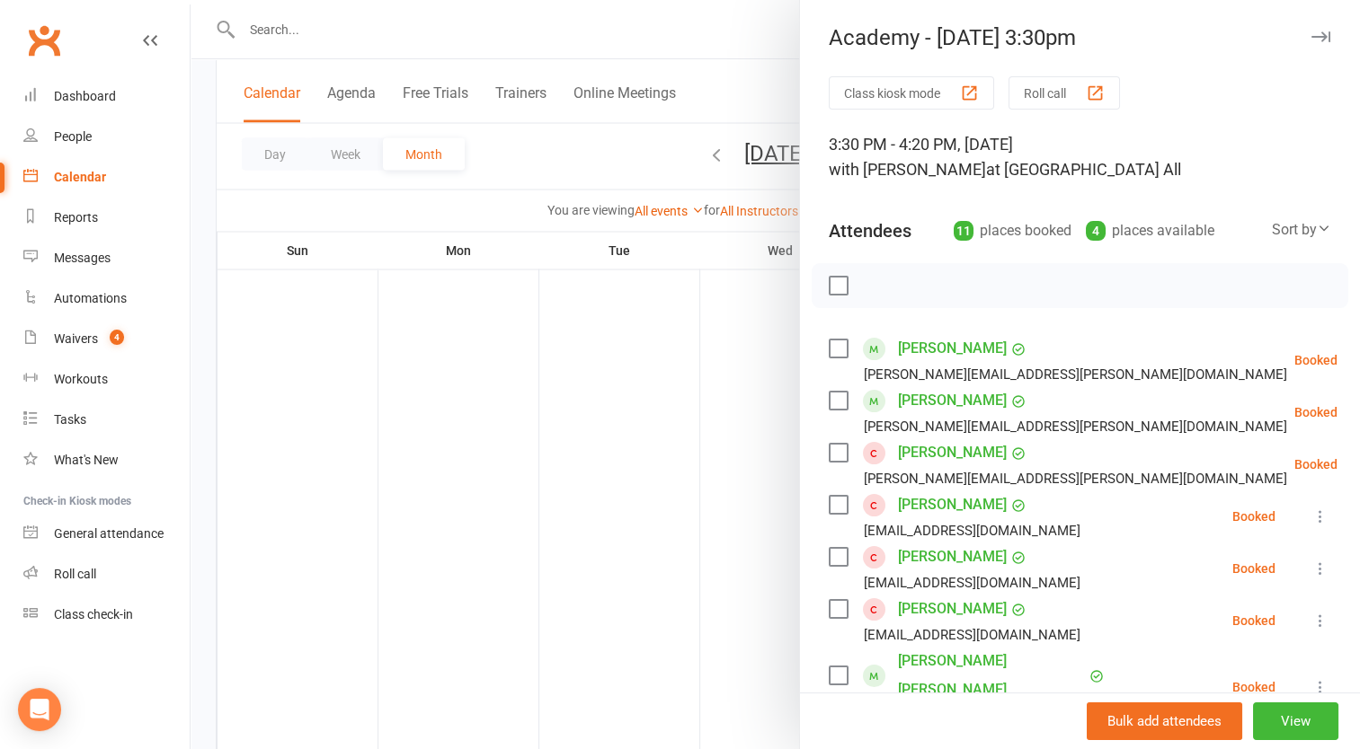
click at [1086, 90] on div "button" at bounding box center [1095, 93] width 19 height 19
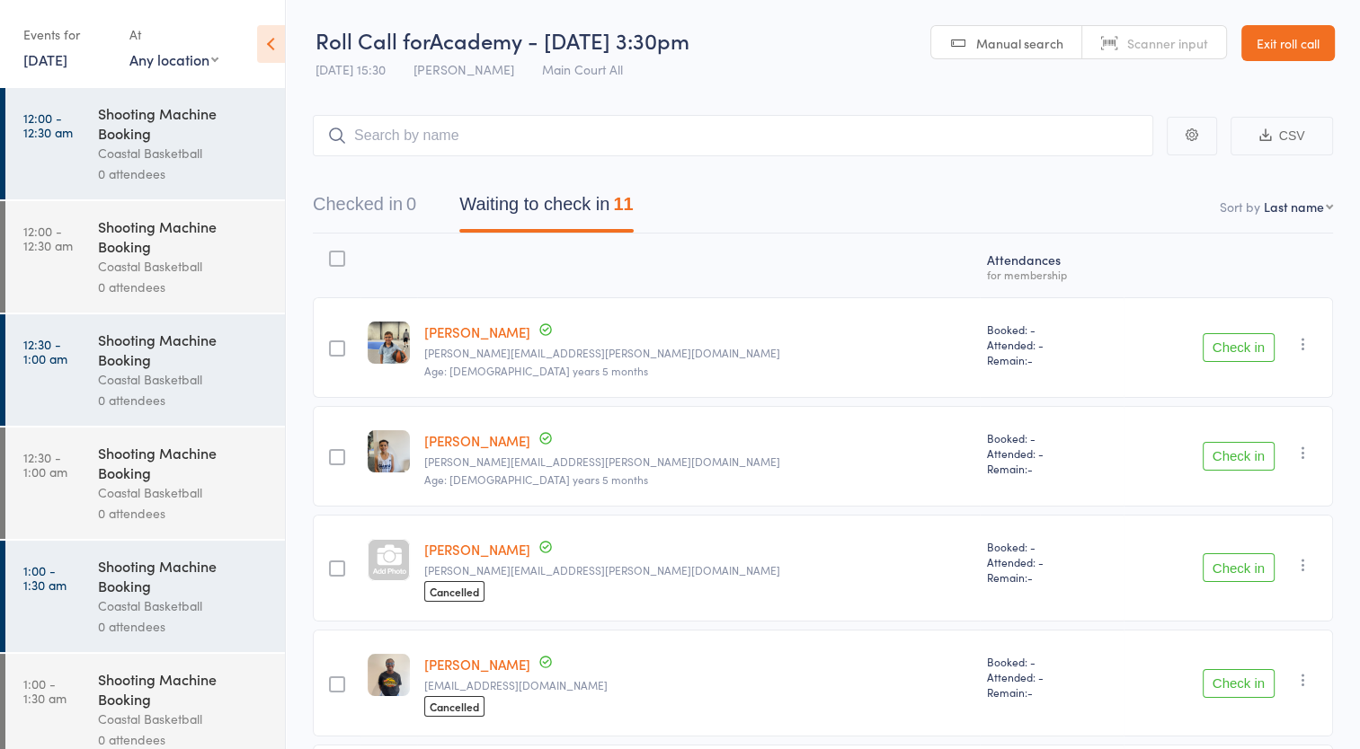
click at [214, 62] on select "Any location [GEOGRAPHIC_DATA] #2 [GEOGRAPHIC_DATA] All Shooting Bay #1 Beginne…" at bounding box center [173, 59] width 89 height 20
select select "3"
click at [129, 49] on select "Any location [GEOGRAPHIC_DATA] #2 [GEOGRAPHIC_DATA] All Shooting Bay #1 Beginne…" at bounding box center [173, 59] width 89 height 20
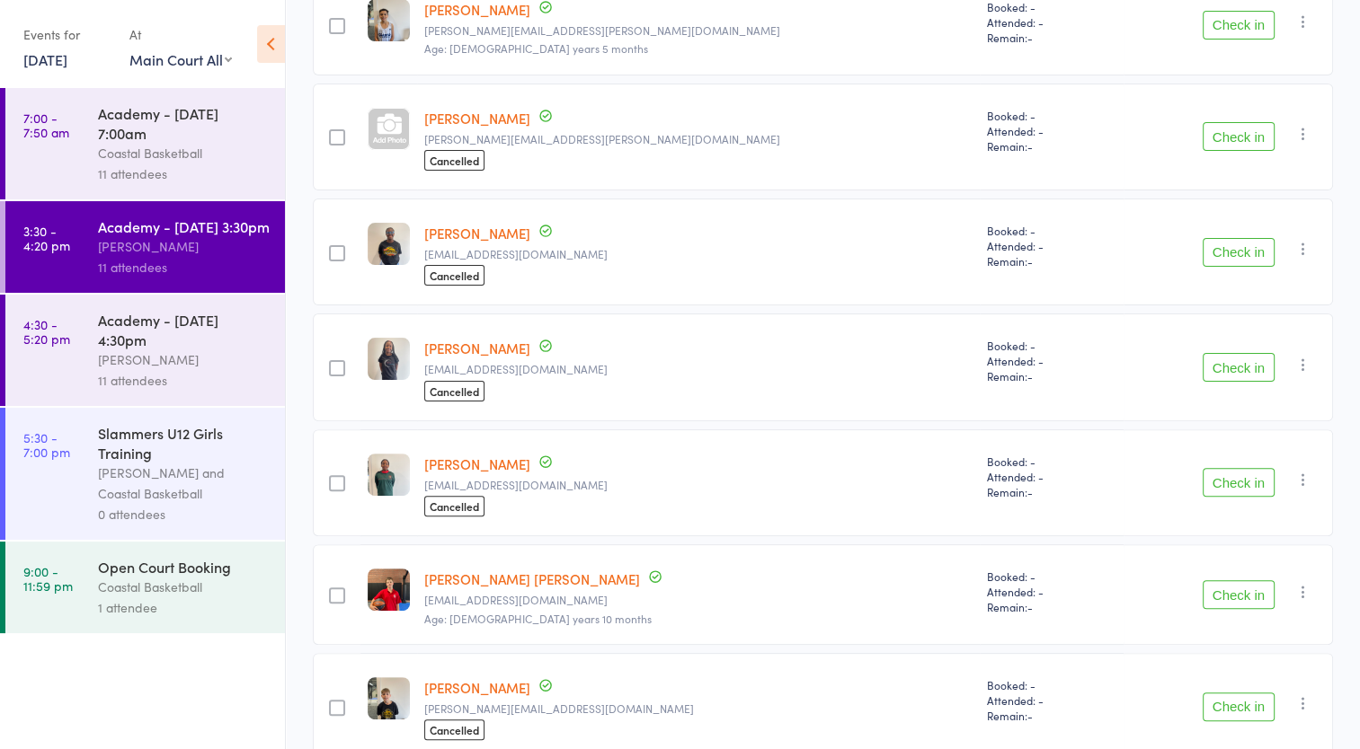
scroll to position [299, 0]
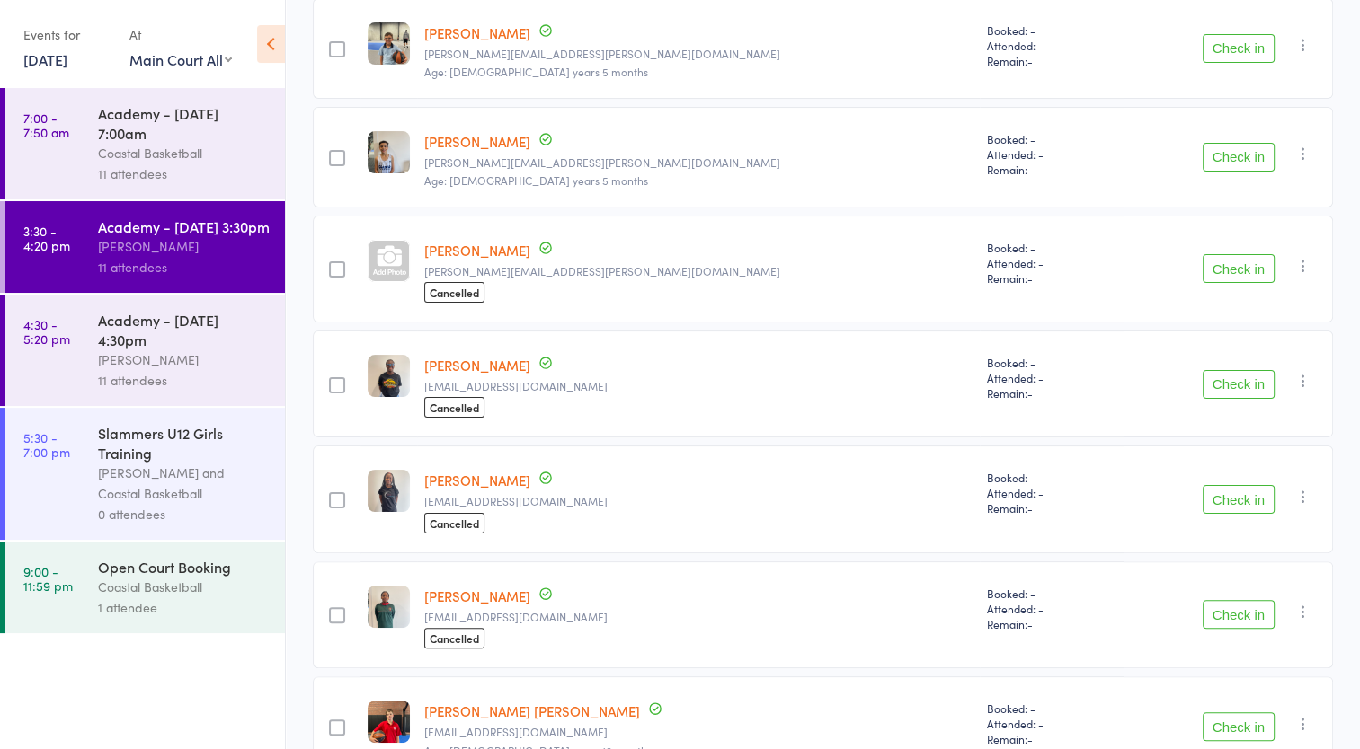
click at [193, 350] on div "Academy - [DATE] 4:30pm" at bounding box center [184, 330] width 172 height 40
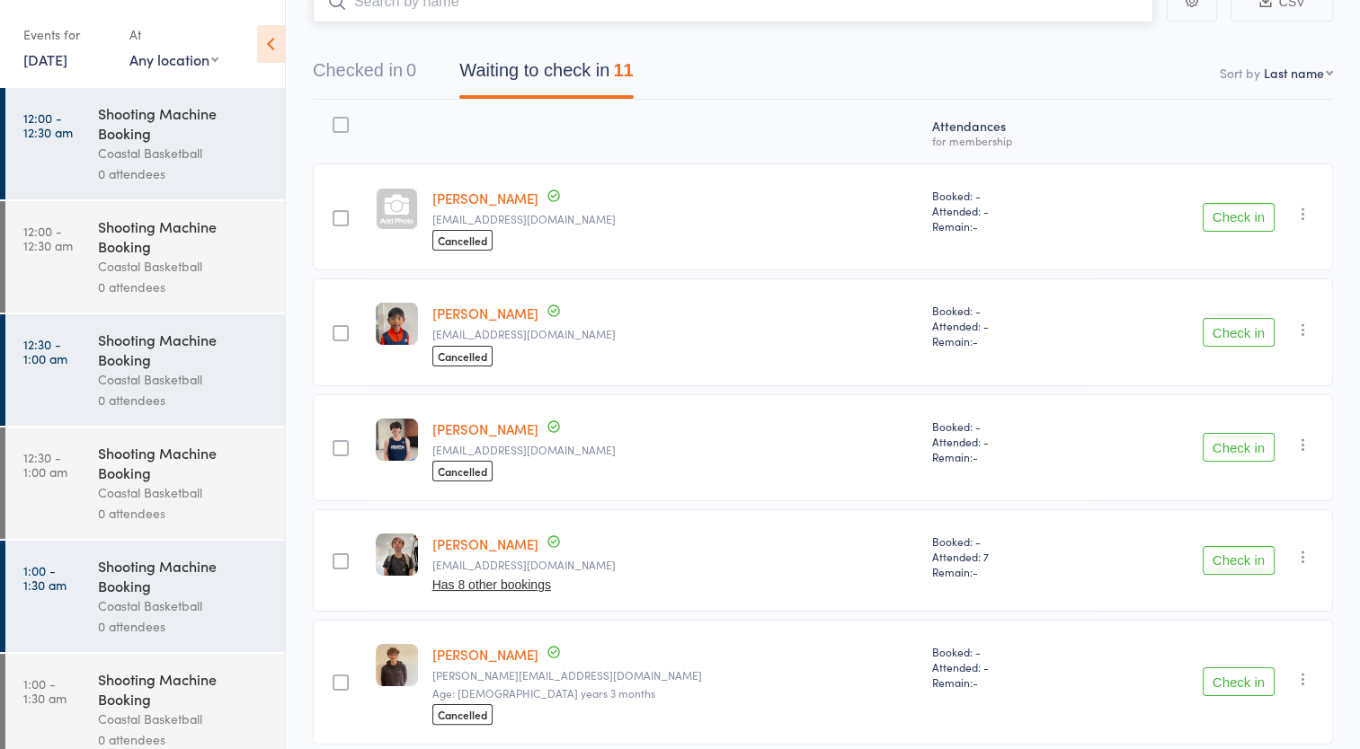
scroll to position [43, 0]
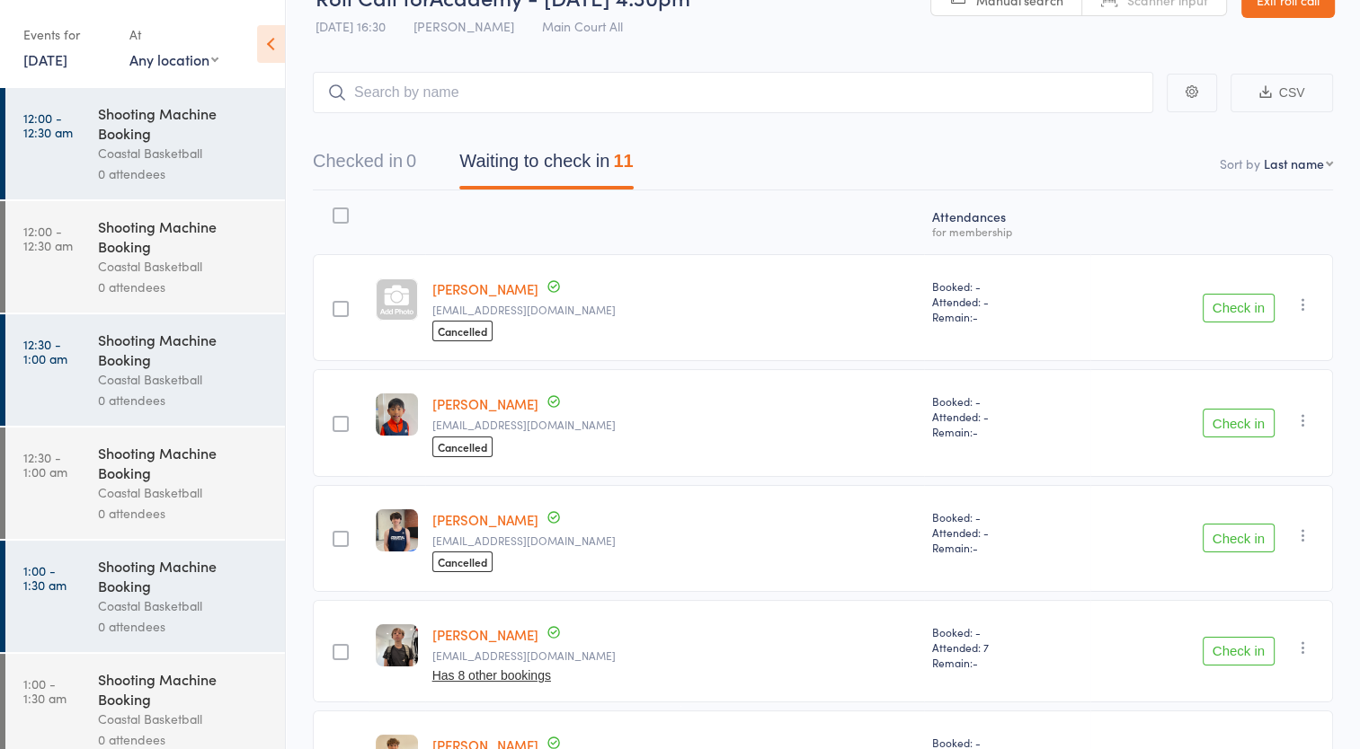
click at [212, 65] on select "Any location [GEOGRAPHIC_DATA] #2 [GEOGRAPHIC_DATA] All Shooting Bay #1 Beginne…" at bounding box center [173, 59] width 89 height 20
select select "3"
click at [129, 49] on select "Any location [GEOGRAPHIC_DATA] #2 [GEOGRAPHIC_DATA] All Shooting Bay #1 Beginne…" at bounding box center [173, 59] width 89 height 20
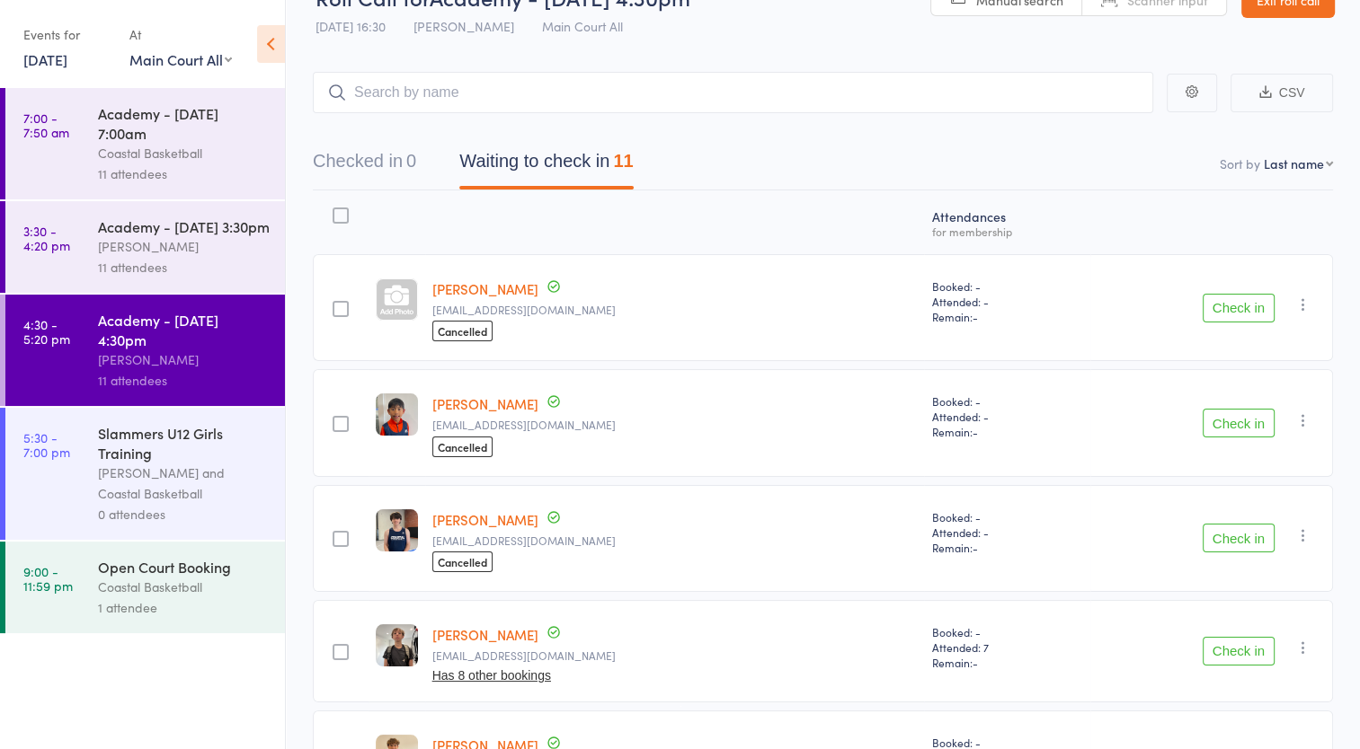
click at [209, 236] on div "Academy - [DATE] 3:30pm" at bounding box center [184, 227] width 172 height 20
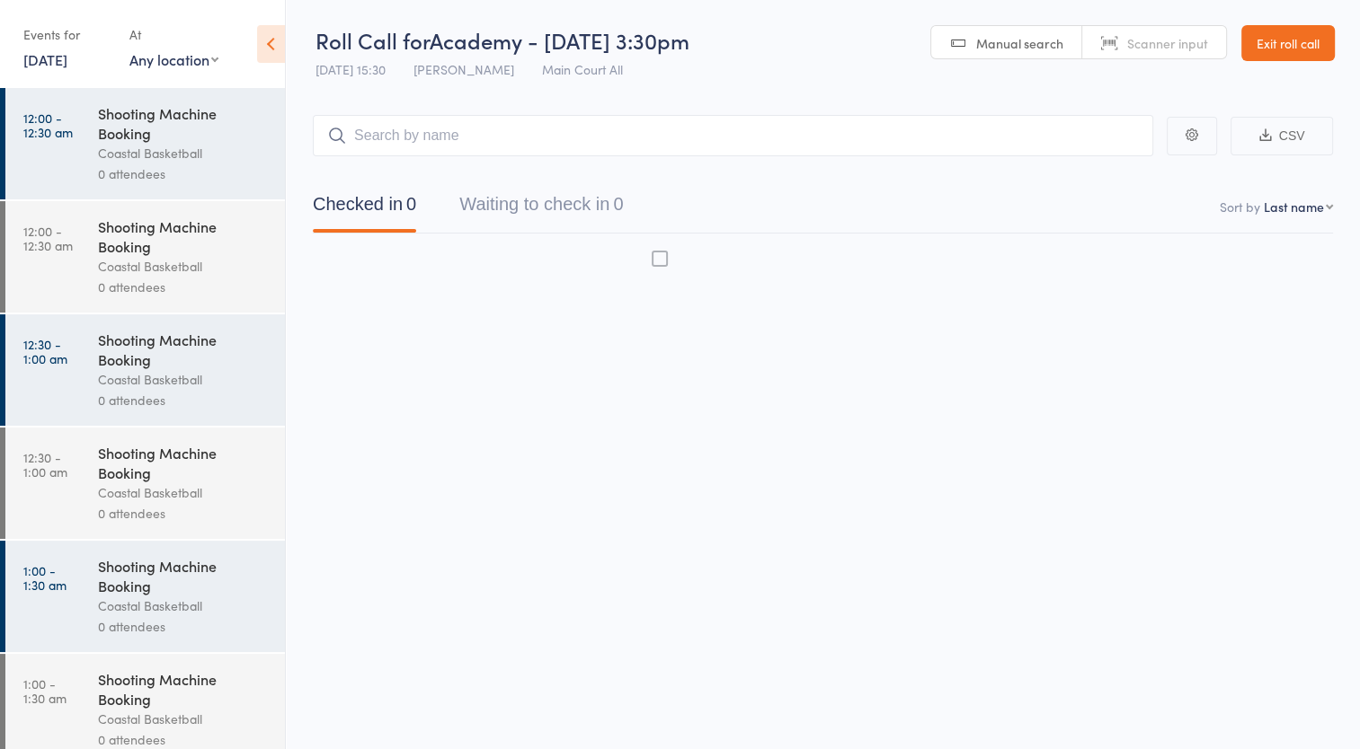
click at [213, 270] on div "Coastal Basketball" at bounding box center [184, 266] width 172 height 21
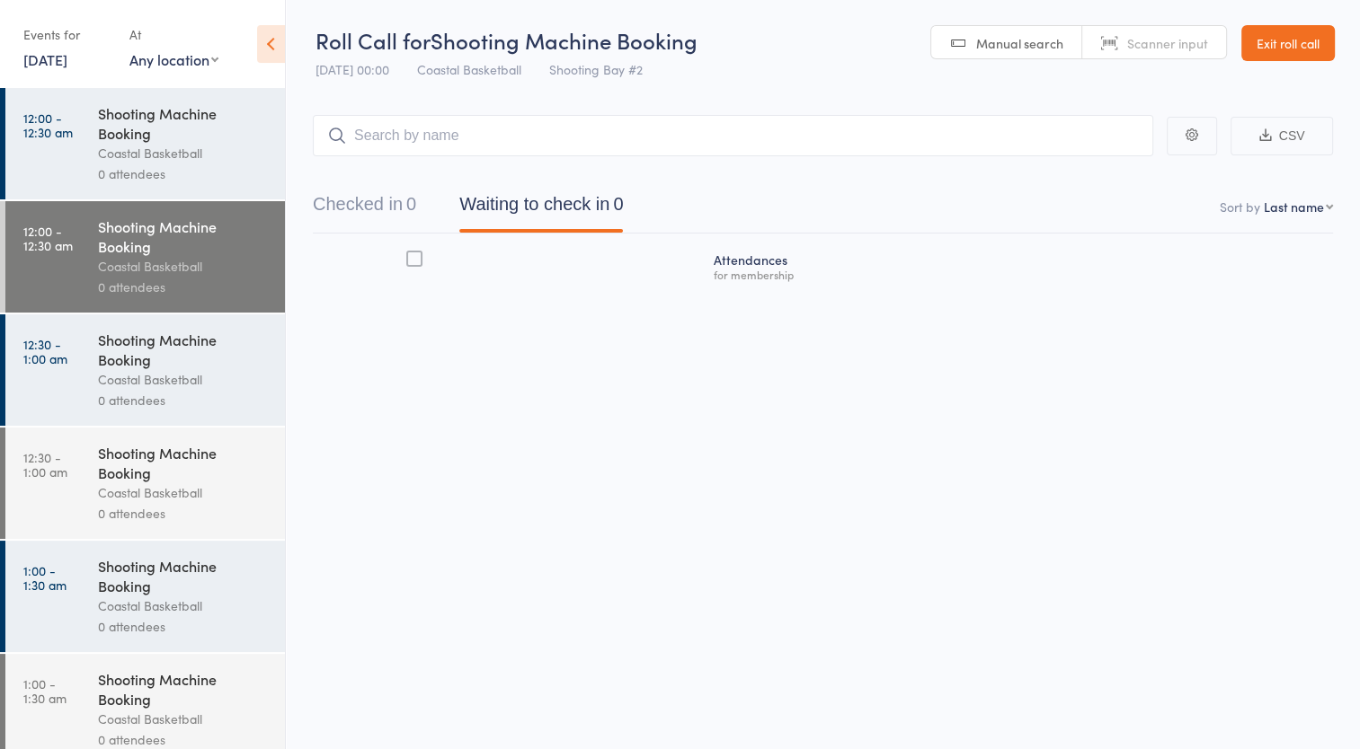
click at [211, 58] on select "Any location [GEOGRAPHIC_DATA] #2 [GEOGRAPHIC_DATA] All Shooting Bay #1 Beginne…" at bounding box center [173, 59] width 89 height 20
select select "3"
click at [129, 49] on select "Any location [GEOGRAPHIC_DATA] #2 [GEOGRAPHIC_DATA] All Shooting Bay #1 Beginne…" at bounding box center [173, 59] width 89 height 20
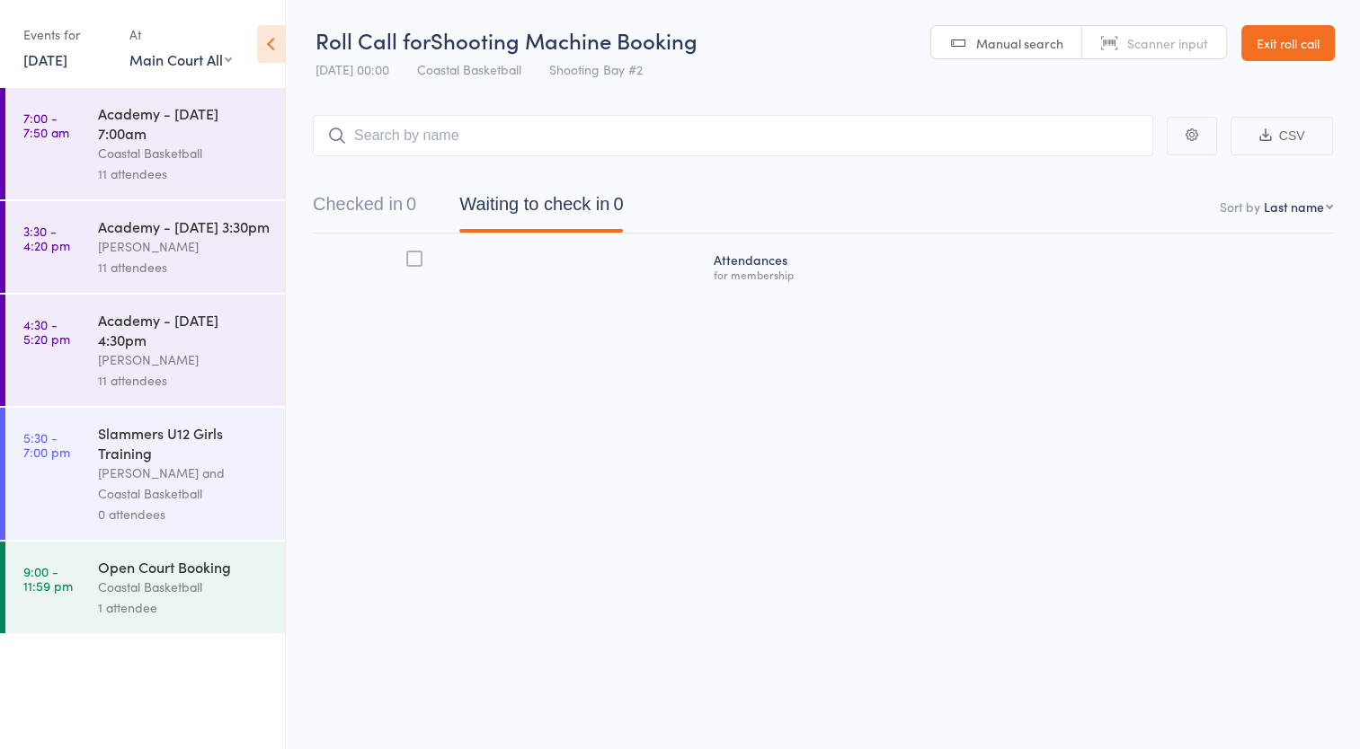
click at [197, 257] on div "[PERSON_NAME]" at bounding box center [184, 246] width 172 height 21
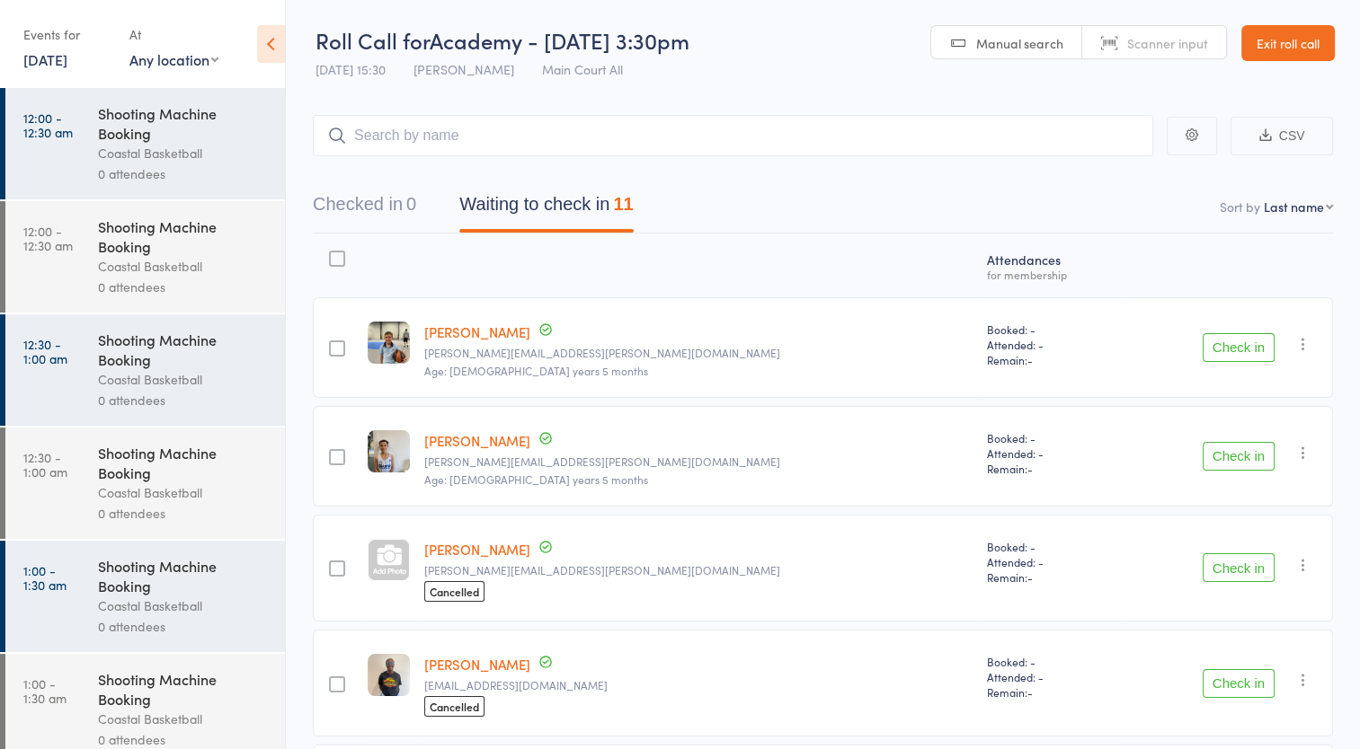
click at [160, 60] on select "Any location [GEOGRAPHIC_DATA] #2 [GEOGRAPHIC_DATA] All Shooting Bay #1 Beginne…" at bounding box center [173, 59] width 89 height 20
select select "3"
click at [129, 49] on select "Any location [GEOGRAPHIC_DATA] #2 [GEOGRAPHIC_DATA] All Shooting Bay #1 Beginne…" at bounding box center [173, 59] width 89 height 20
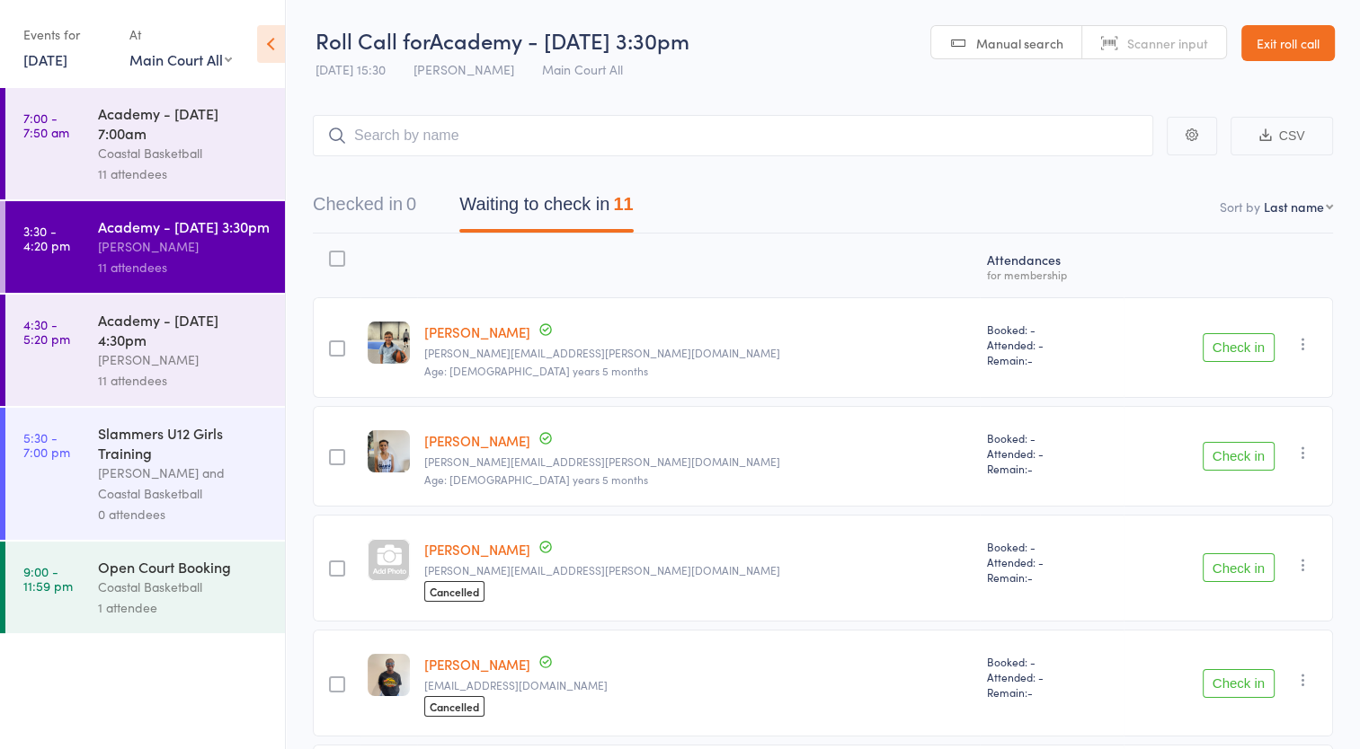
click at [226, 370] on div "[PERSON_NAME]" at bounding box center [184, 360] width 172 height 21
click at [238, 370] on div "[PERSON_NAME]" at bounding box center [184, 360] width 172 height 21
click at [183, 370] on div "[PERSON_NAME]" at bounding box center [184, 360] width 172 height 21
click at [185, 350] on div "Academy - [DATE] 4:30pm" at bounding box center [184, 330] width 172 height 40
click at [135, 370] on div "[PERSON_NAME]" at bounding box center [184, 360] width 172 height 21
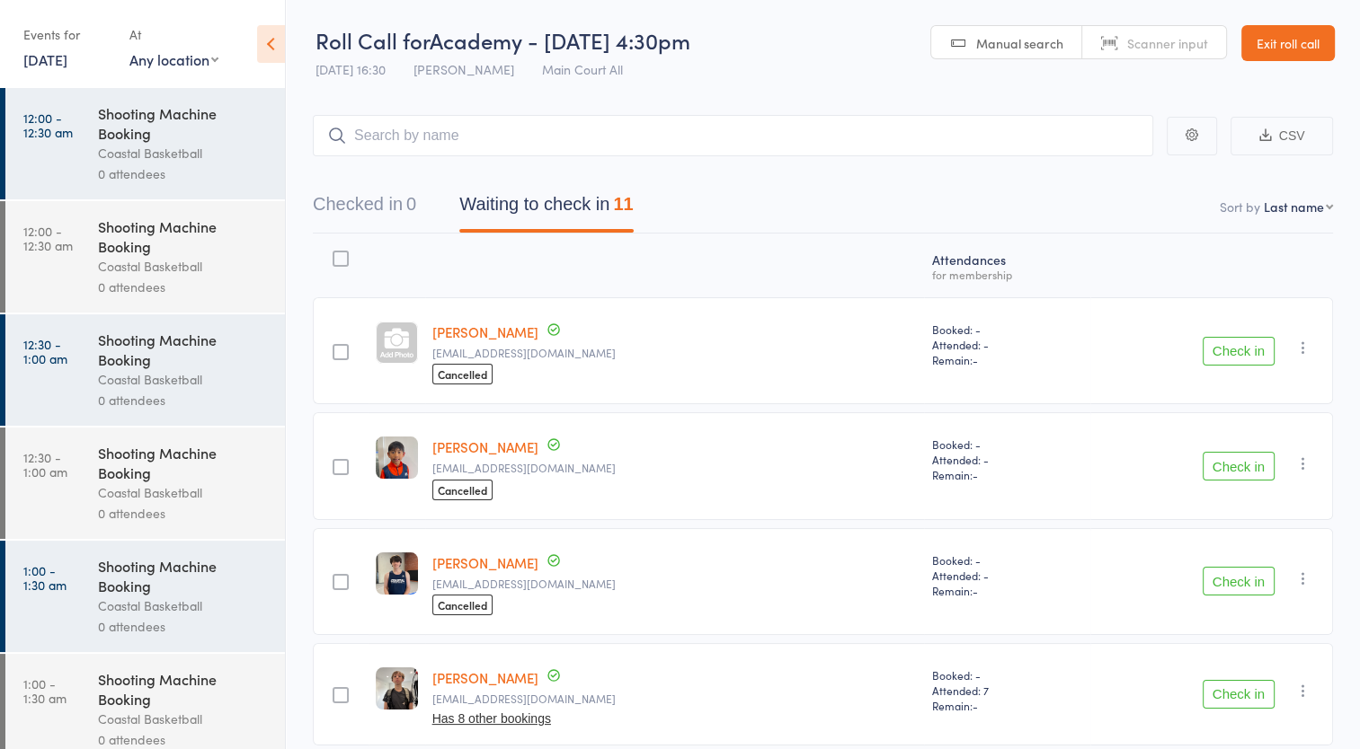
click at [219, 62] on div "Events for [DATE] [DATE] [DATE] Sun Mon Tue Wed Thu Fri Sat 36 31 01 02 03 04 0…" at bounding box center [142, 45] width 285 height 91
click at [211, 58] on select "Any location [GEOGRAPHIC_DATA] #2 [GEOGRAPHIC_DATA] All Shooting Bay #1 Beginne…" at bounding box center [173, 59] width 89 height 20
select select "3"
click at [129, 49] on select "Any location [GEOGRAPHIC_DATA] #2 [GEOGRAPHIC_DATA] All Shooting Bay #1 Beginne…" at bounding box center [173, 59] width 89 height 20
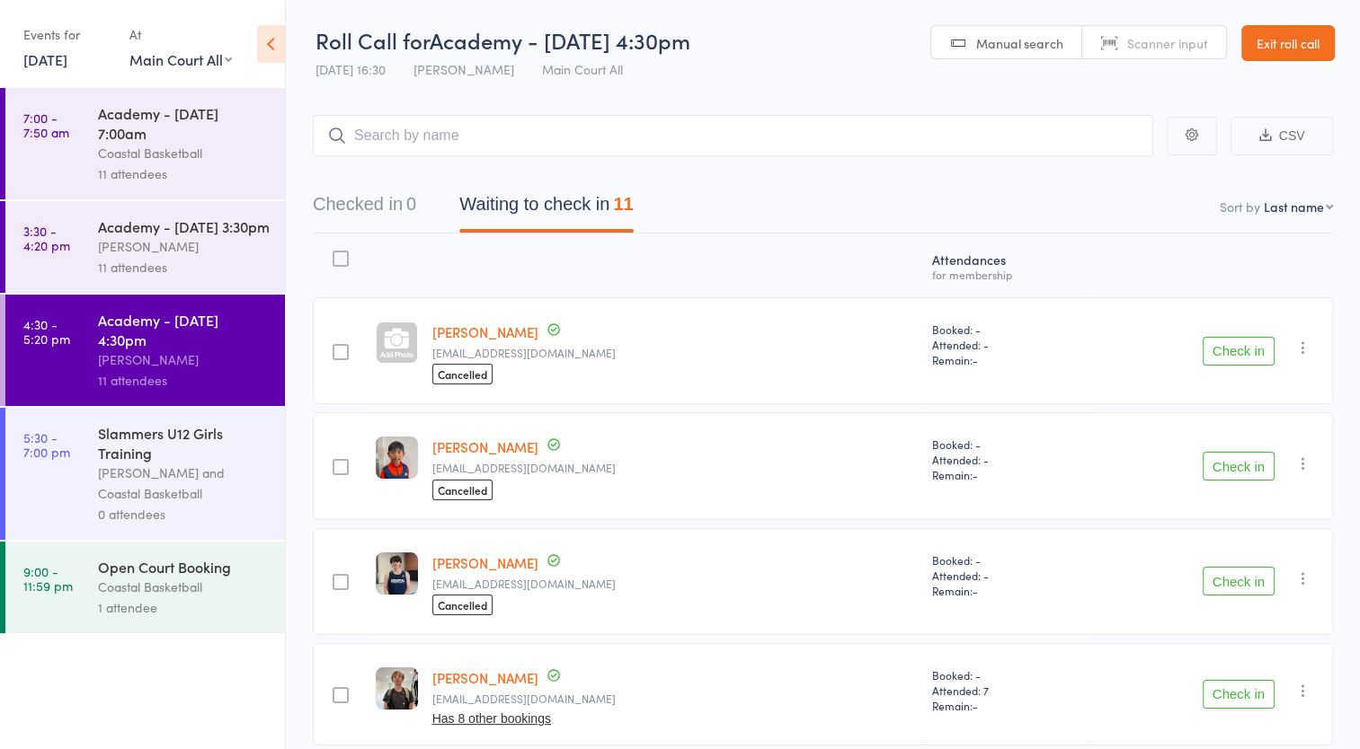
click at [175, 293] on div "Academy - [DATE] 3:30pm [PERSON_NAME] 11 attendees" at bounding box center [191, 247] width 187 height 92
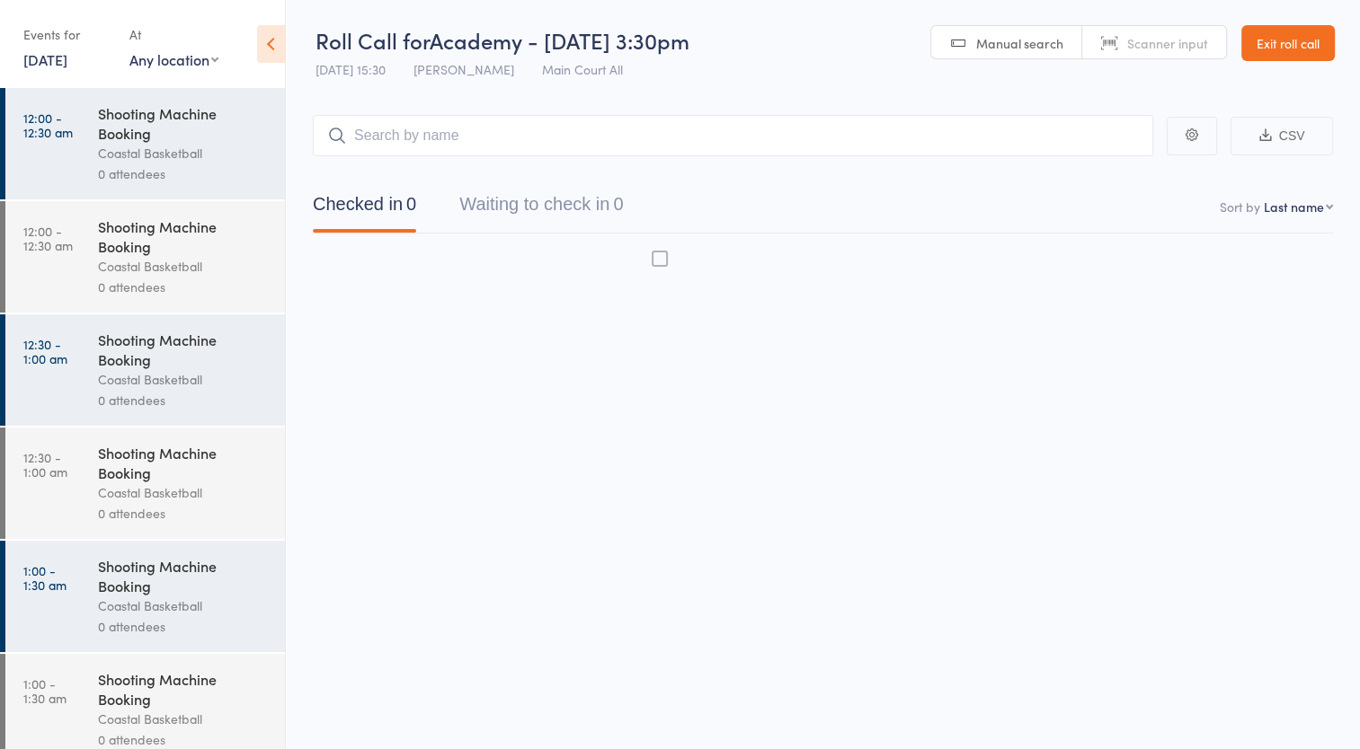
click at [191, 297] on div "0 attendees" at bounding box center [184, 287] width 172 height 21
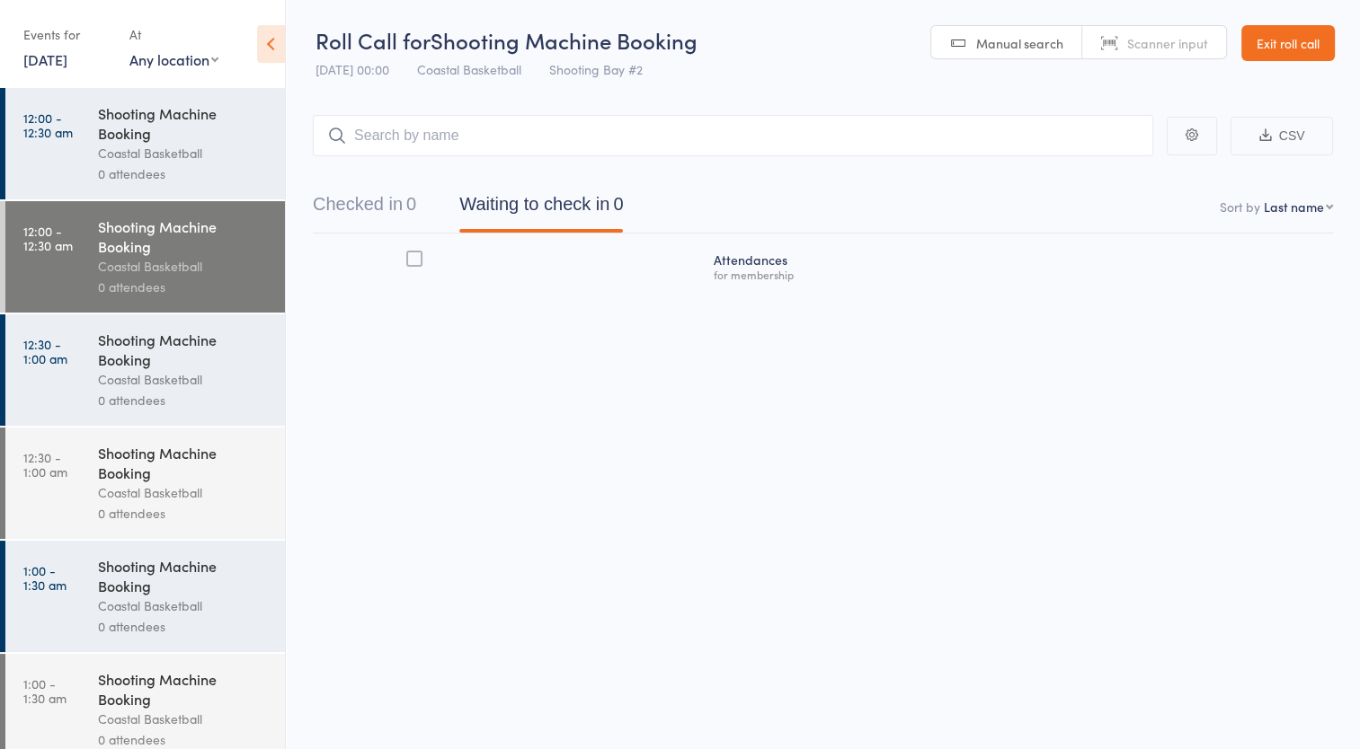
click at [168, 66] on select "Any location [GEOGRAPHIC_DATA] #2 [GEOGRAPHIC_DATA] All Shooting Bay #1 Beginne…" at bounding box center [173, 59] width 89 height 20
select select "3"
click at [129, 49] on select "Any location [GEOGRAPHIC_DATA] #2 [GEOGRAPHIC_DATA] All Shooting Bay #1 Beginne…" at bounding box center [173, 59] width 89 height 20
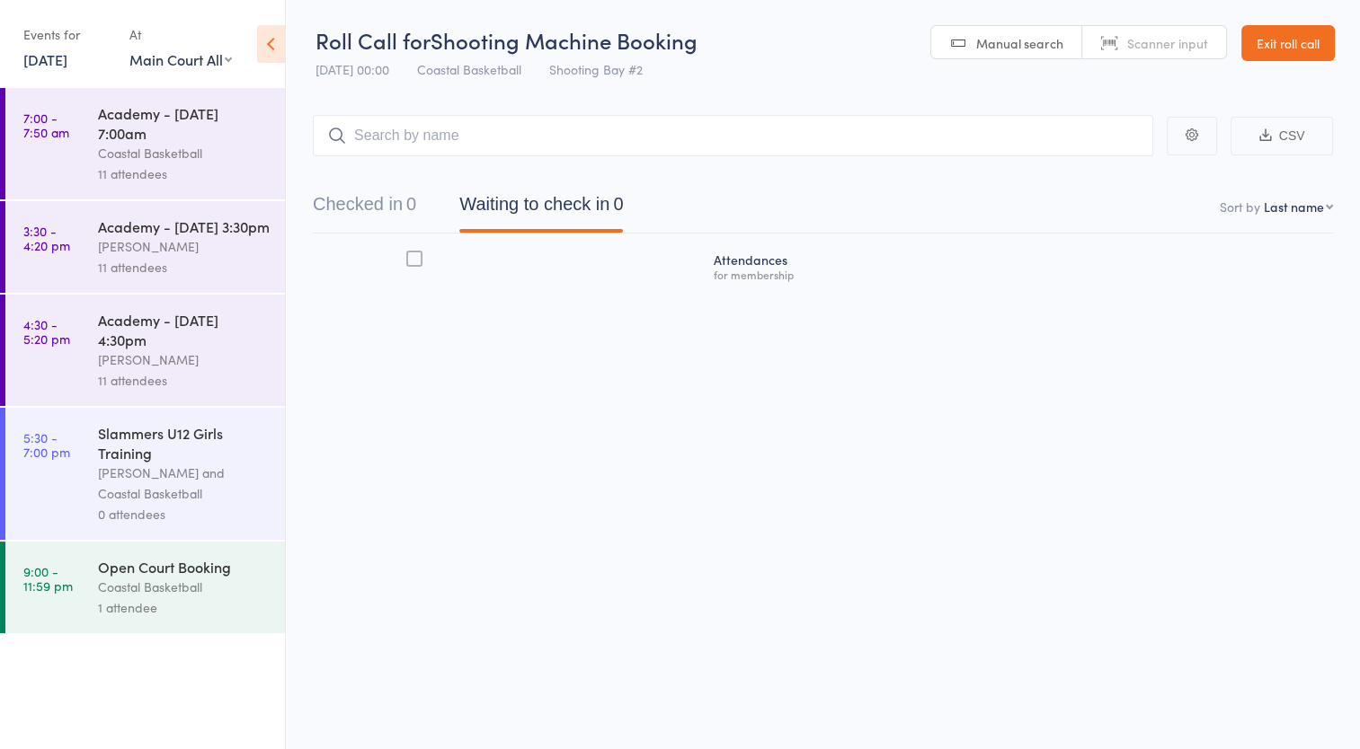
click at [203, 278] on div "11 attendees" at bounding box center [184, 267] width 172 height 21
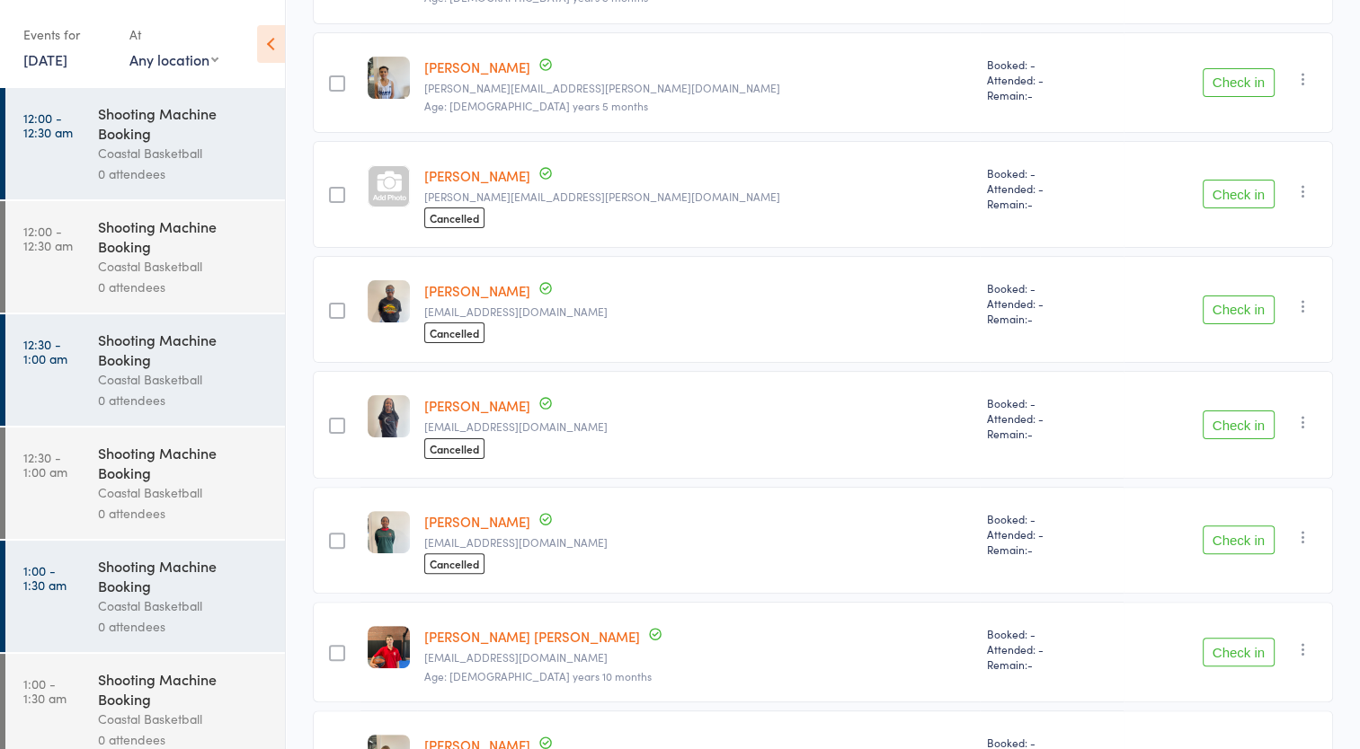
scroll to position [299, 0]
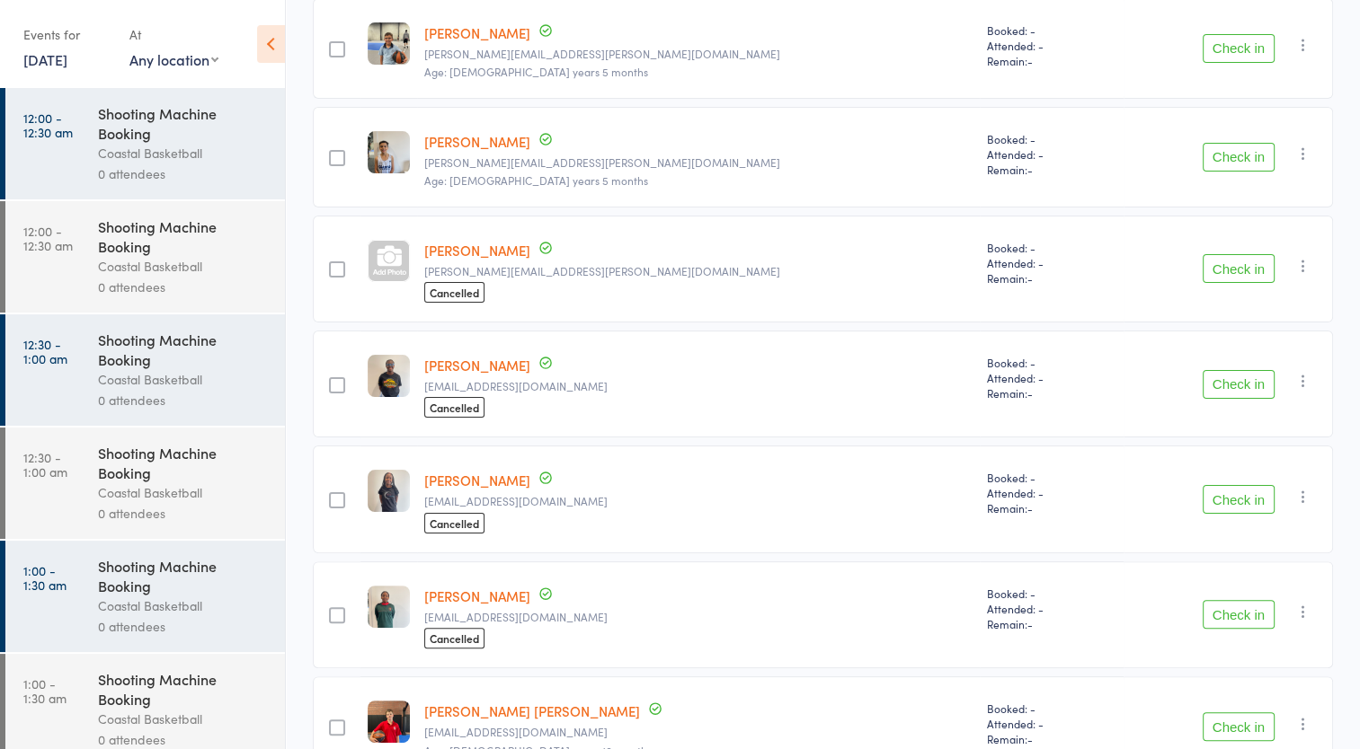
click at [208, 62] on select "Any location [GEOGRAPHIC_DATA] #2 [GEOGRAPHIC_DATA] All Shooting Bay #1 Beginne…" at bounding box center [173, 59] width 89 height 20
select select "3"
click at [129, 49] on select "Any location [GEOGRAPHIC_DATA] #2 [GEOGRAPHIC_DATA] All Shooting Bay #1 Beginne…" at bounding box center [173, 59] width 89 height 20
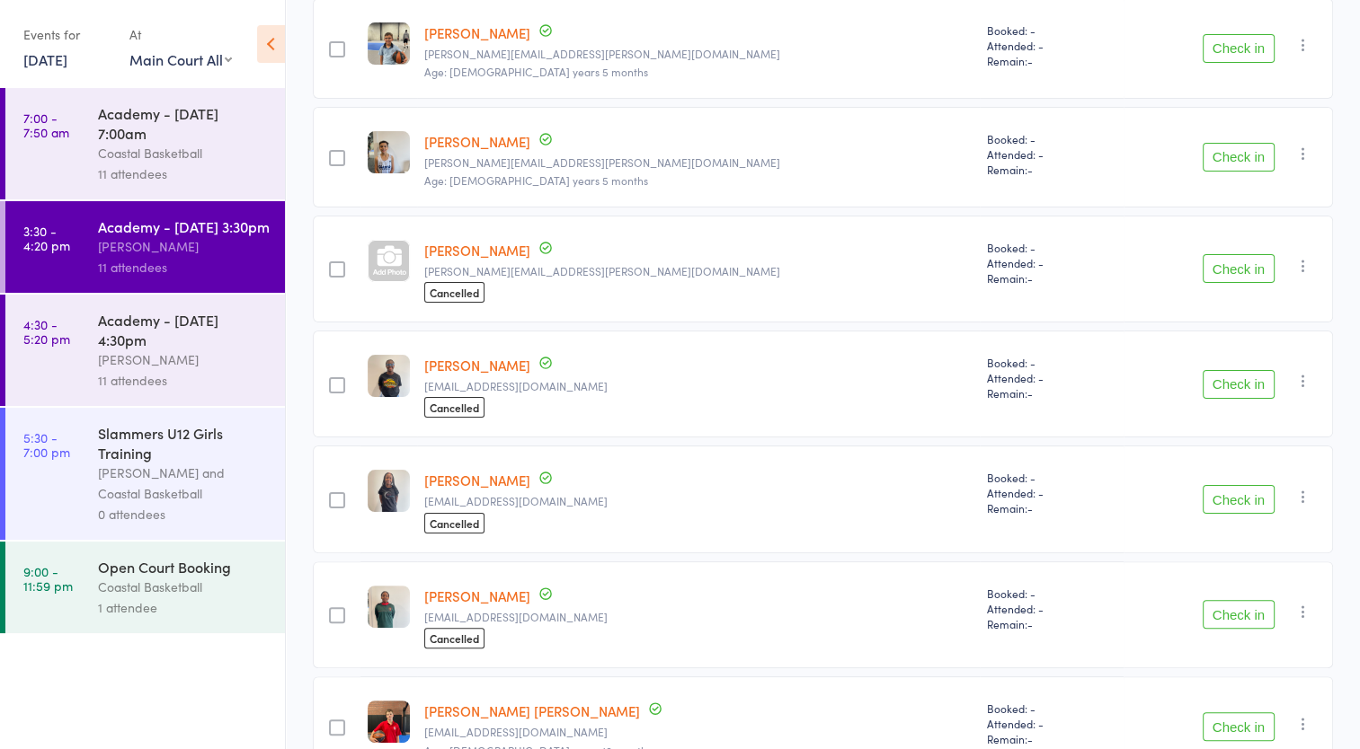
click at [208, 370] on div "[PERSON_NAME]" at bounding box center [184, 360] width 172 height 21
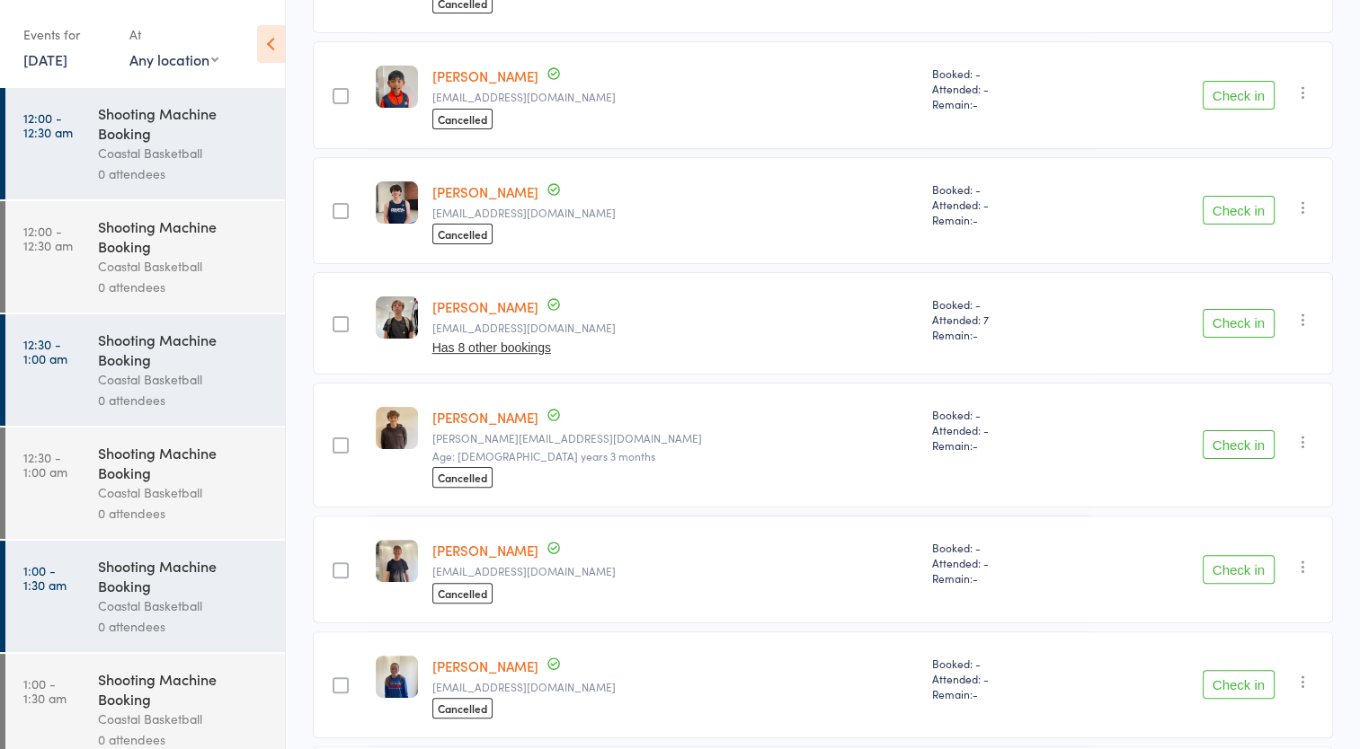
scroll to position [403, 0]
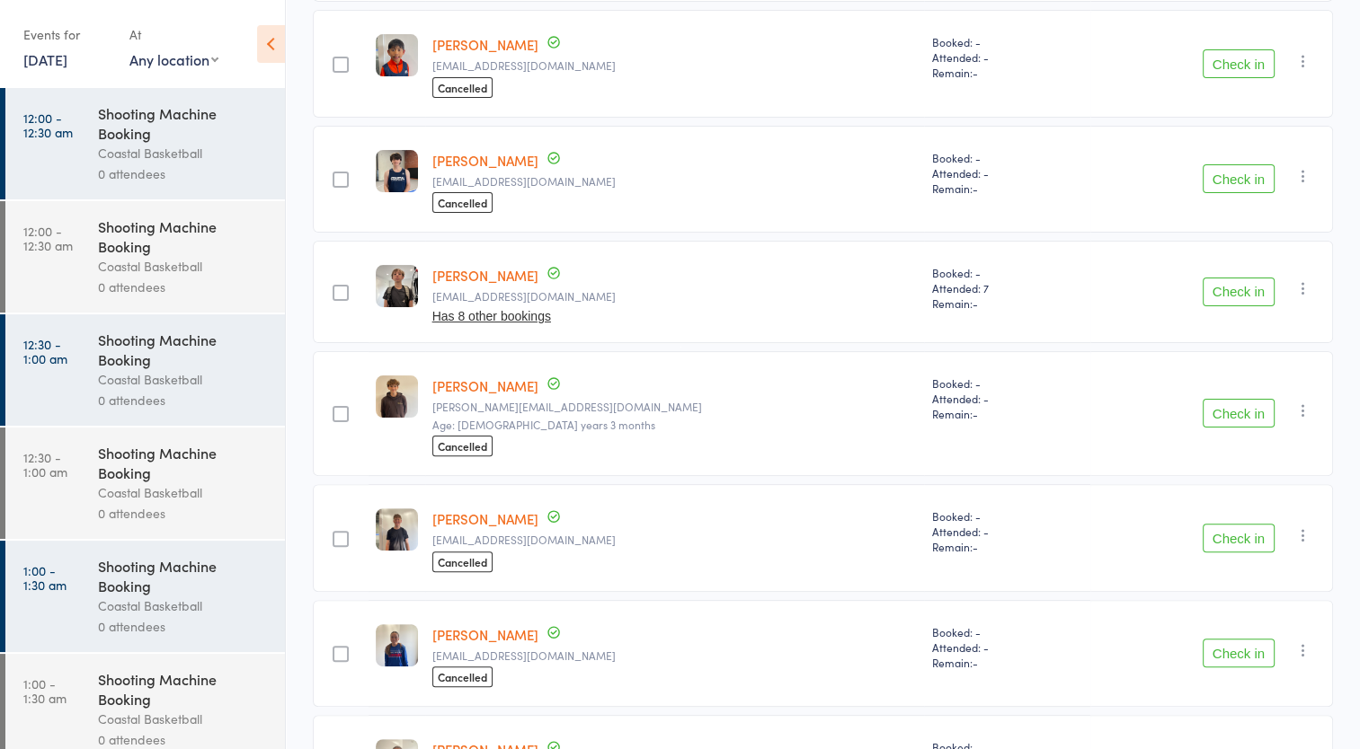
click at [173, 60] on select "Any location [GEOGRAPHIC_DATA] #2 [GEOGRAPHIC_DATA] All Shooting Bay #1 Beginne…" at bounding box center [173, 59] width 89 height 20
select select "3"
click at [129, 49] on select "Any location [GEOGRAPHIC_DATA] #2 [GEOGRAPHIC_DATA] All Shooting Bay #1 Beginne…" at bounding box center [173, 59] width 89 height 20
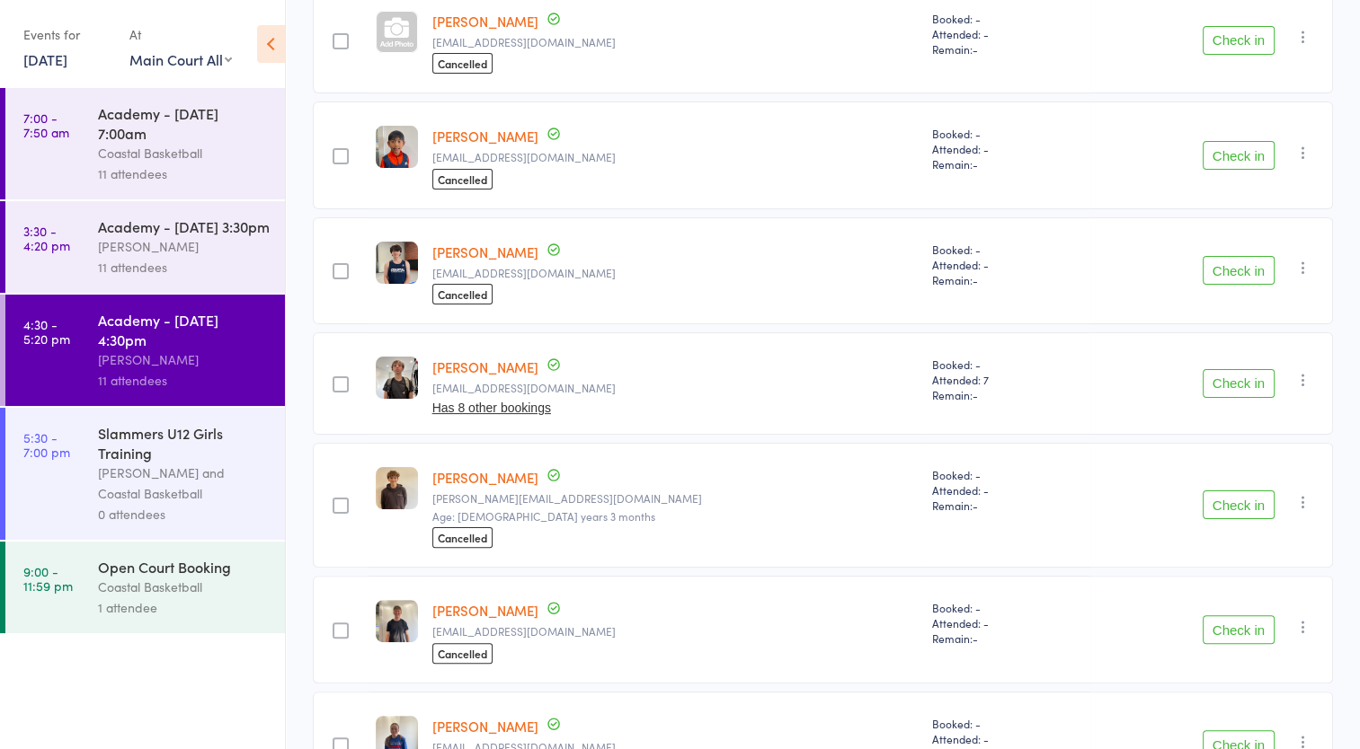
scroll to position [0, 0]
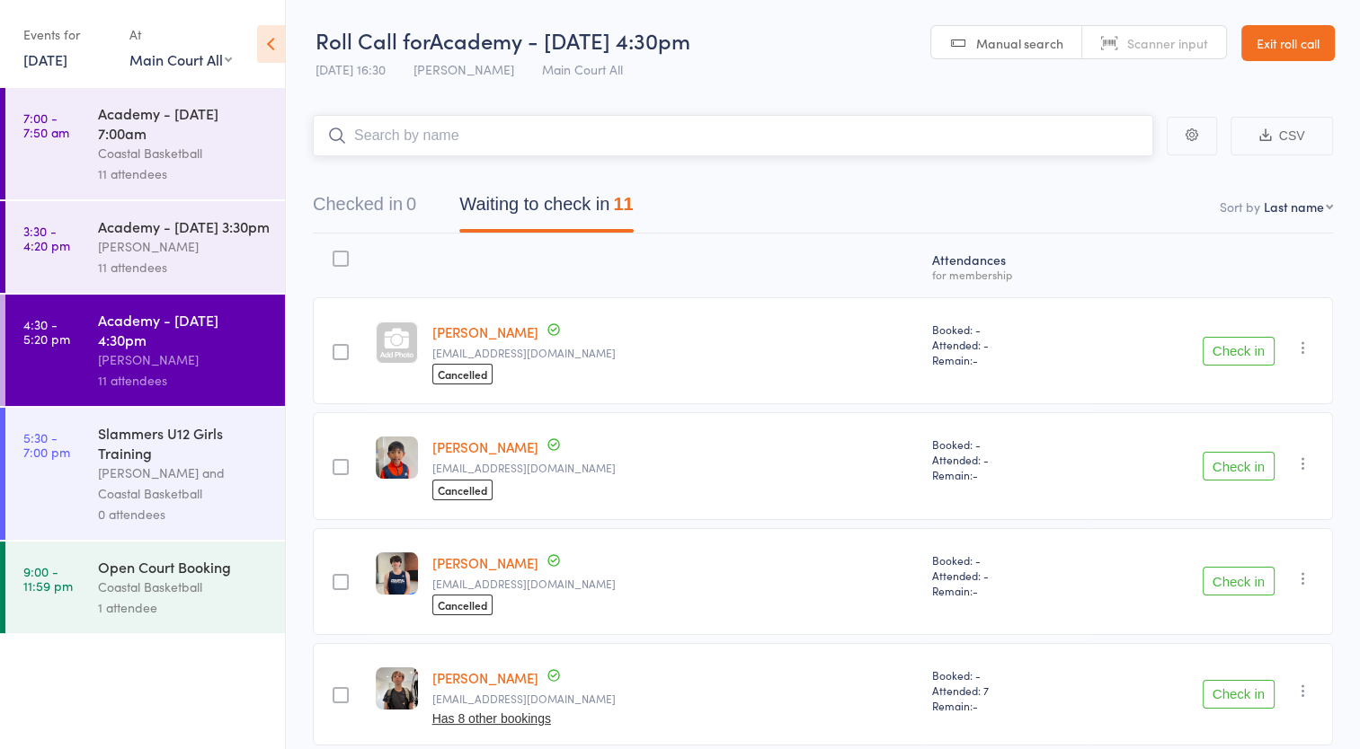
click at [635, 149] on input "search" at bounding box center [733, 135] width 840 height 41
type input "armani"
